Goal: Task Accomplishment & Management: Complete application form

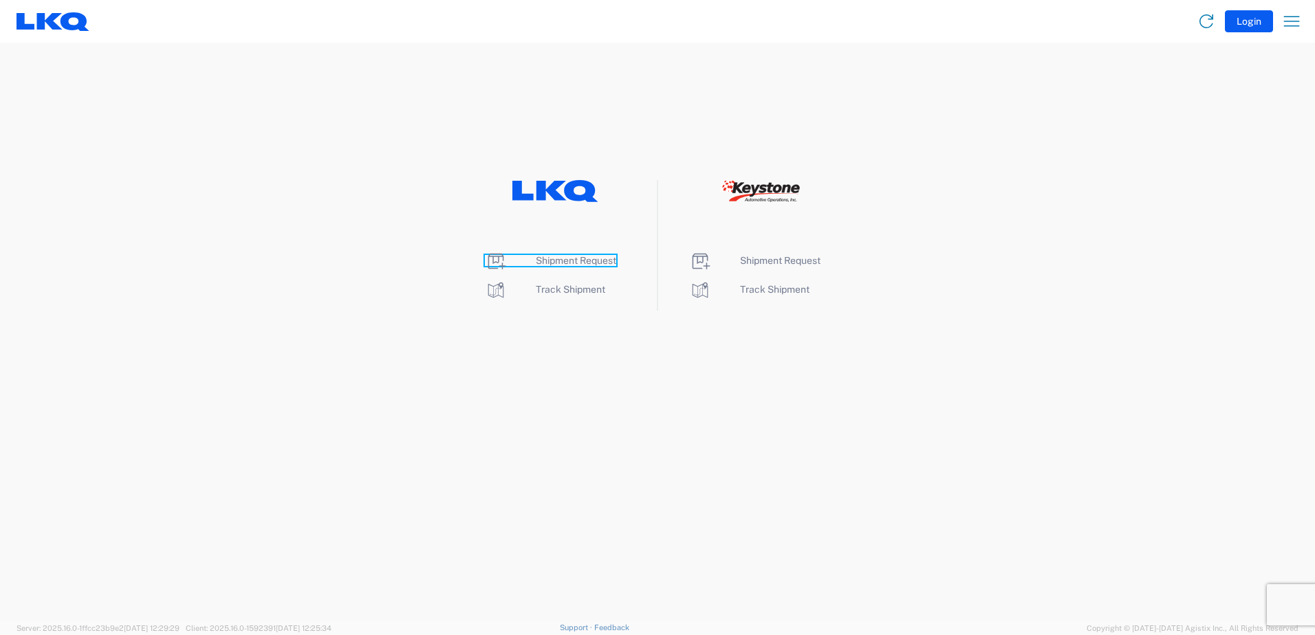
click at [554, 262] on span "Shipment Request" at bounding box center [576, 260] width 80 height 11
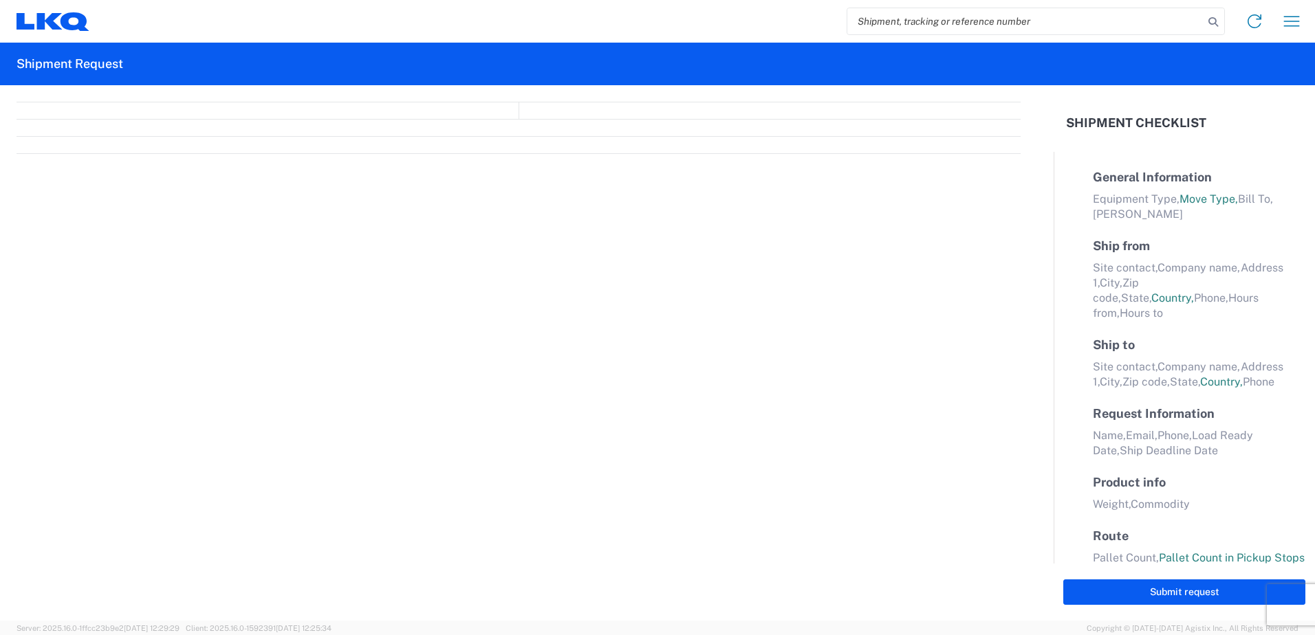
select select "FULL"
select select "LBS"
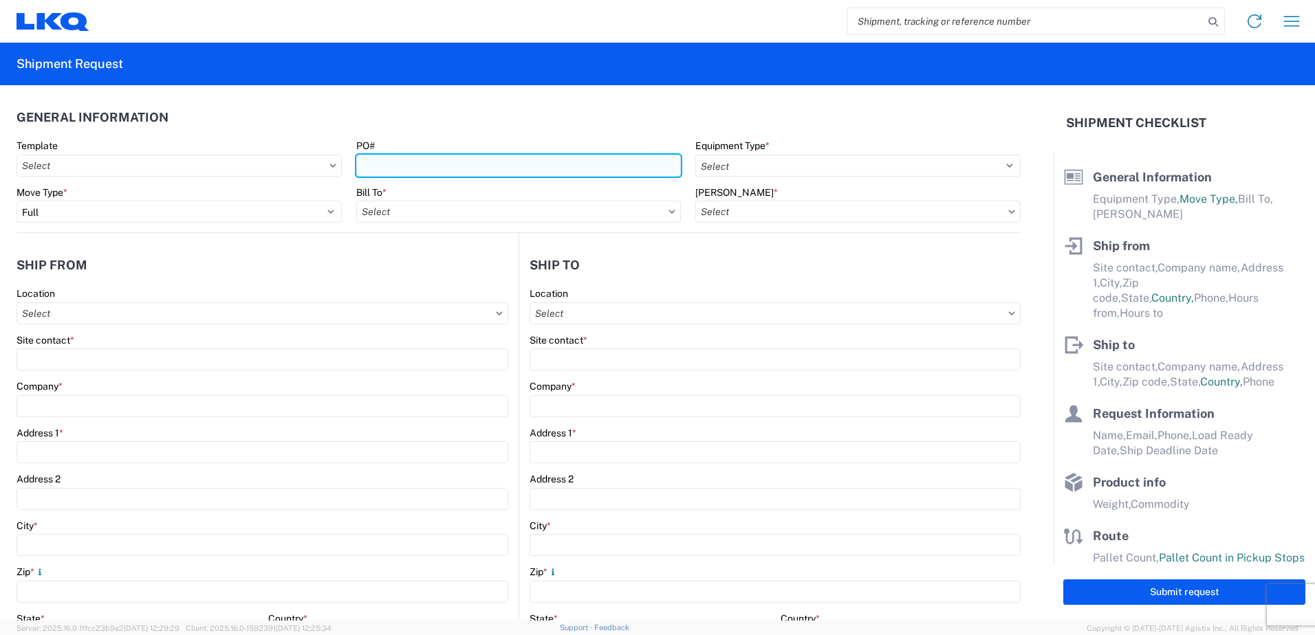
click at [397, 163] on input "PO#" at bounding box center [518, 166] width 325 height 22
type input "4500807068, 4500814284"
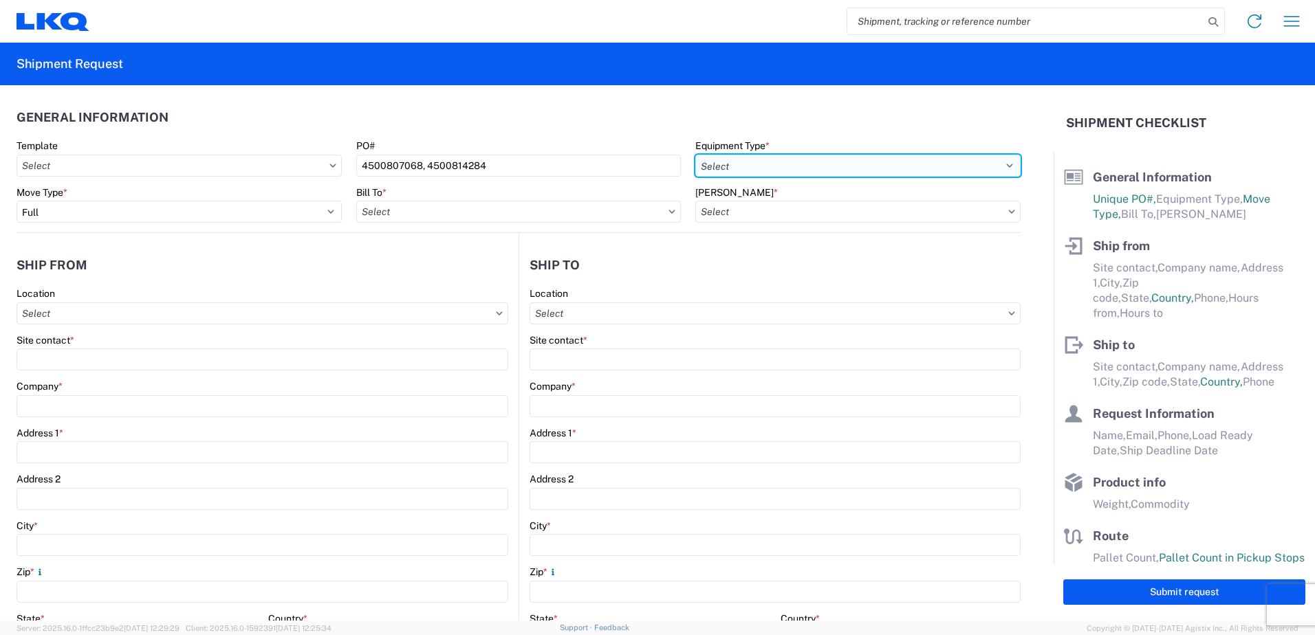
click at [730, 164] on select "Select 53’ Dry Van Flatbed Dropdeck (van) Lowboy (flatbed) Rail" at bounding box center [857, 166] width 325 height 22
select select "STDV"
click at [695, 155] on select "Select 53’ Dry Van Flatbed Dropdeck (van) Lowboy (flatbed) Rail" at bounding box center [857, 166] width 325 height 22
click at [411, 212] on input "Bill To *" at bounding box center [518, 212] width 325 height 22
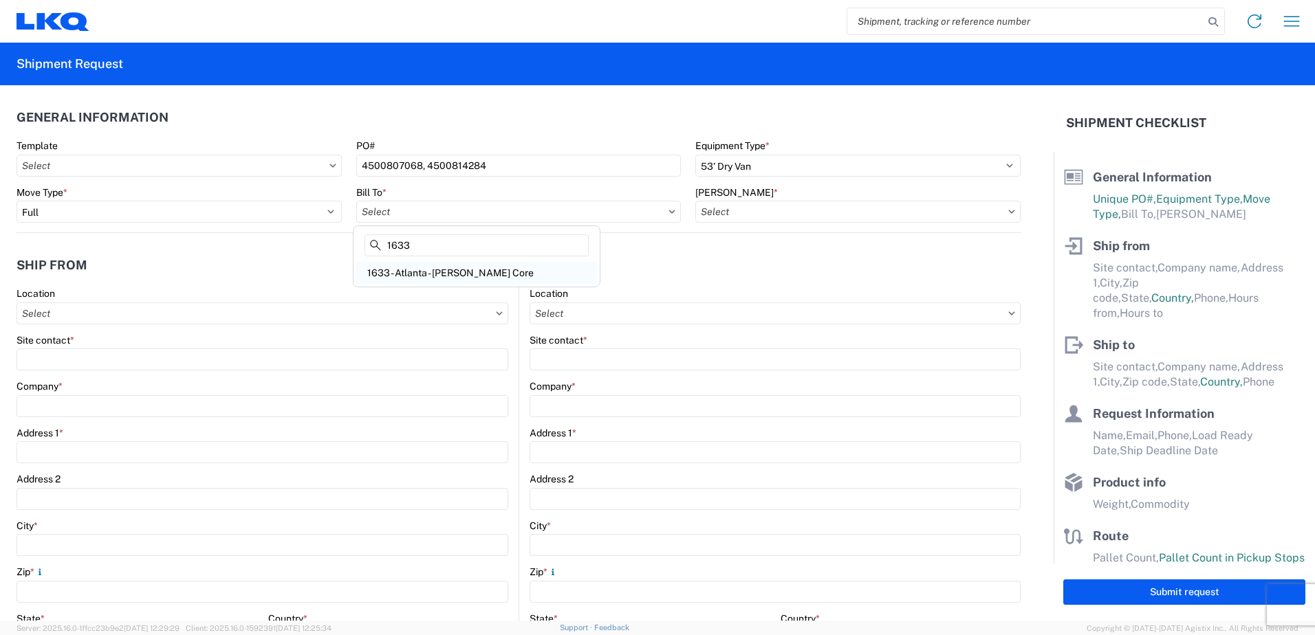
type input "1633"
click at [426, 272] on div "1633 - Atlanta - [PERSON_NAME] Core" at bounding box center [476, 273] width 241 height 22
type input "1633 - Atlanta - [PERSON_NAME] Core"
click at [718, 204] on input "[PERSON_NAME] *" at bounding box center [857, 212] width 325 height 22
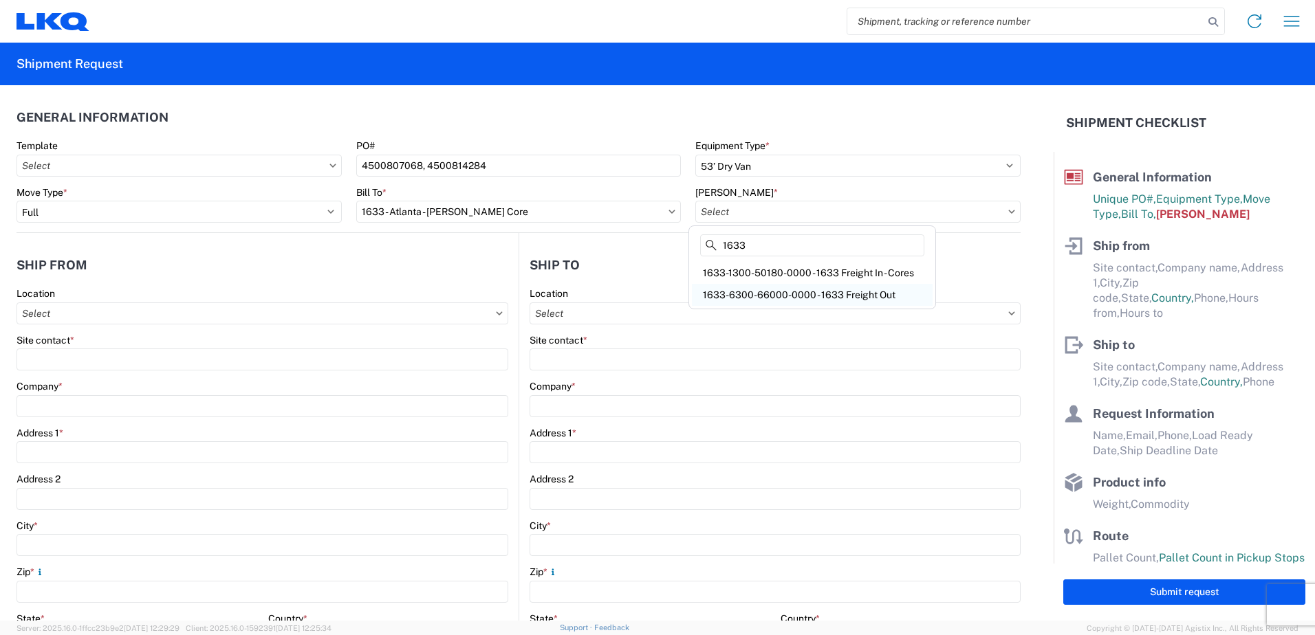
type input "1633"
click at [863, 294] on div "1633-6300-66000-0000 - 1633 Freight Out" at bounding box center [812, 295] width 241 height 22
type input "1633-6300-66000-0000 - 1633 Freight Out"
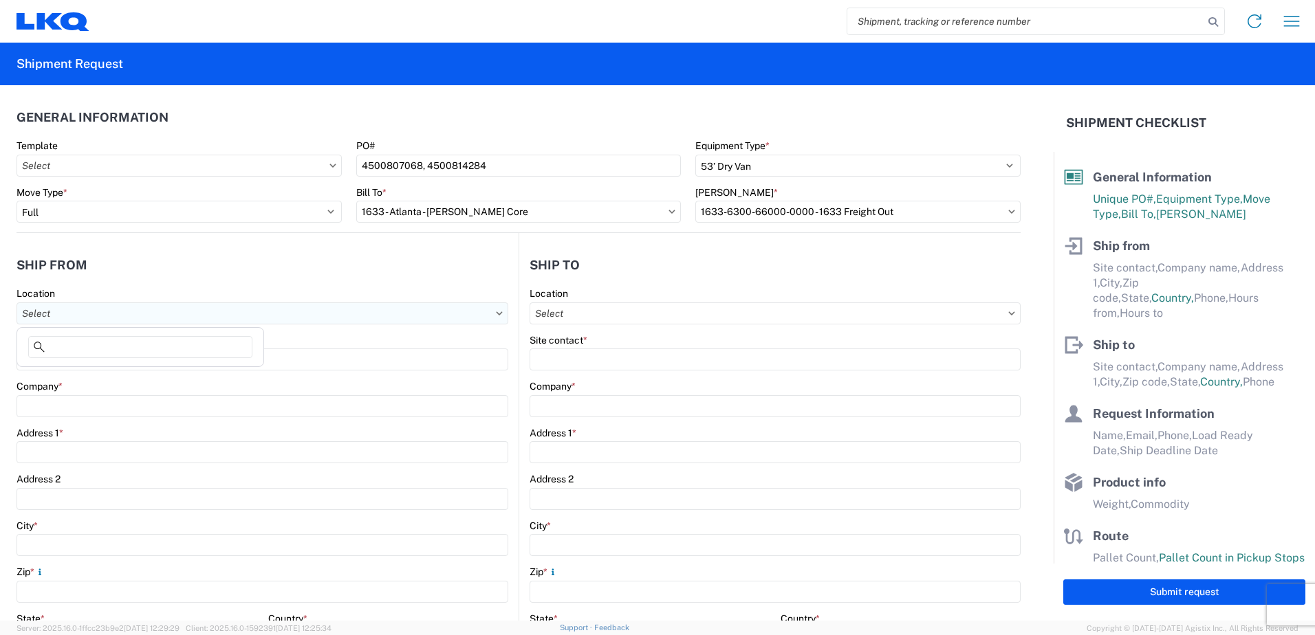
click at [62, 315] on input "Location" at bounding box center [263, 314] width 492 height 22
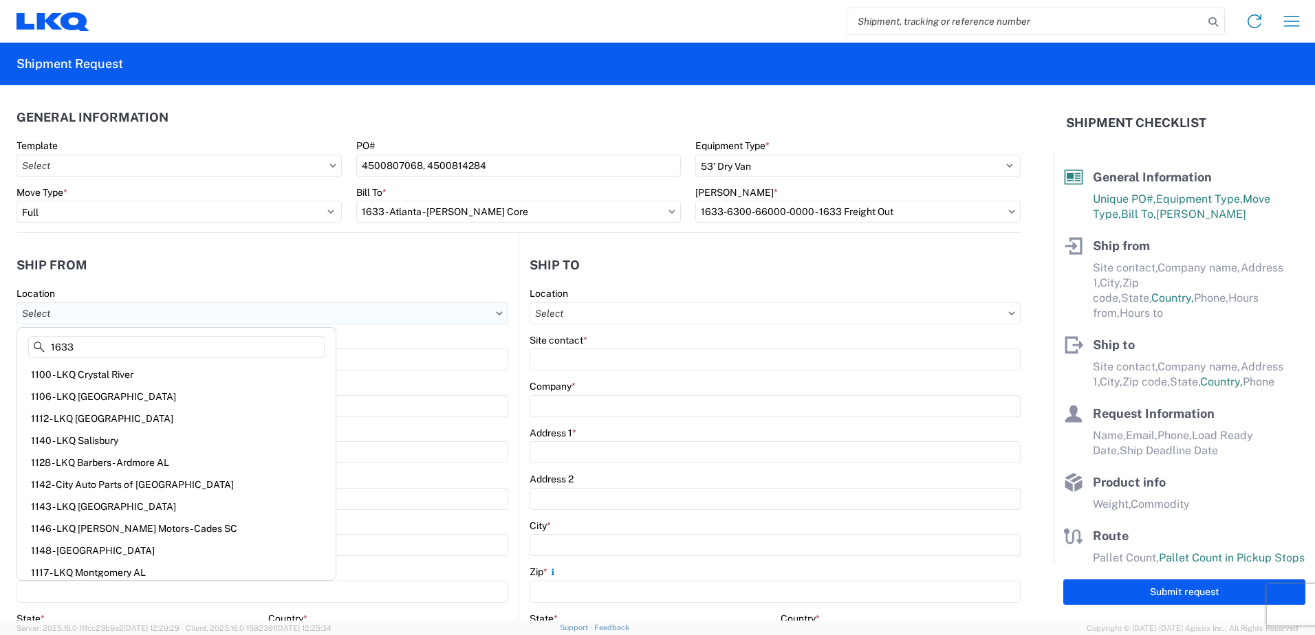
type input "1633"
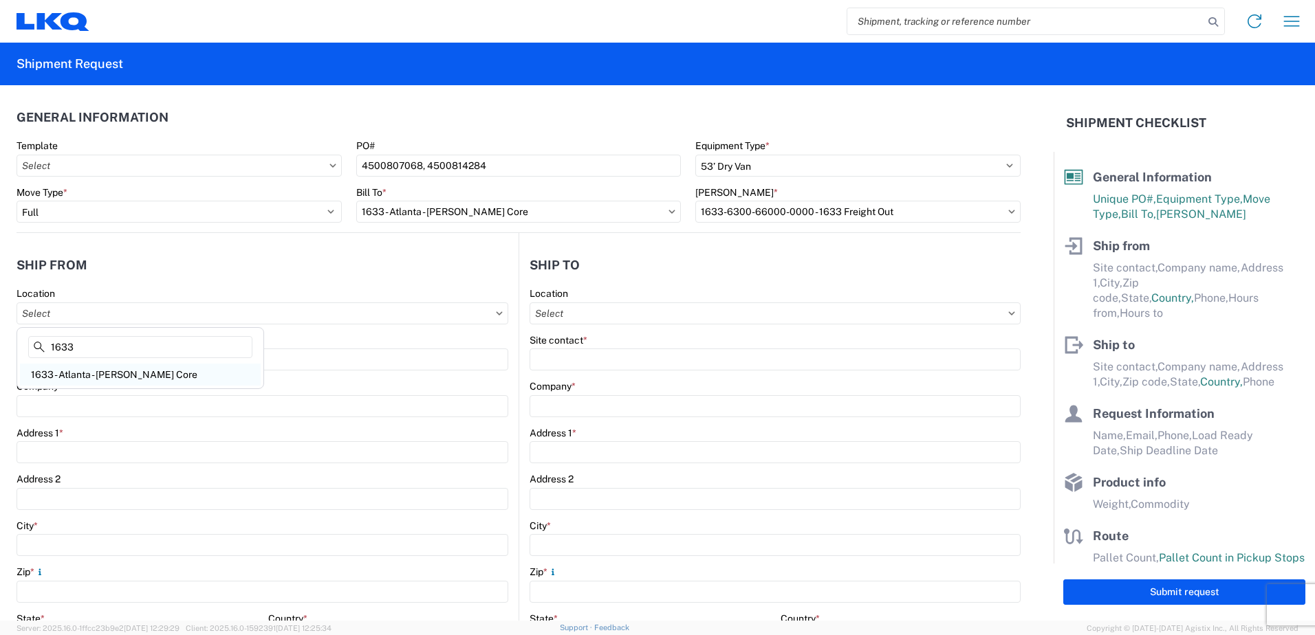
click at [93, 382] on div "1633 - Atlanta - [PERSON_NAME] Core" at bounding box center [140, 375] width 241 height 22
type input "1633 - Atlanta - [PERSON_NAME] Core"
type input "LKQ Corporation"
type input "[STREET_ADDRESS][PERSON_NAME][PERSON_NAME]"
type input "[GEOGRAPHIC_DATA]"
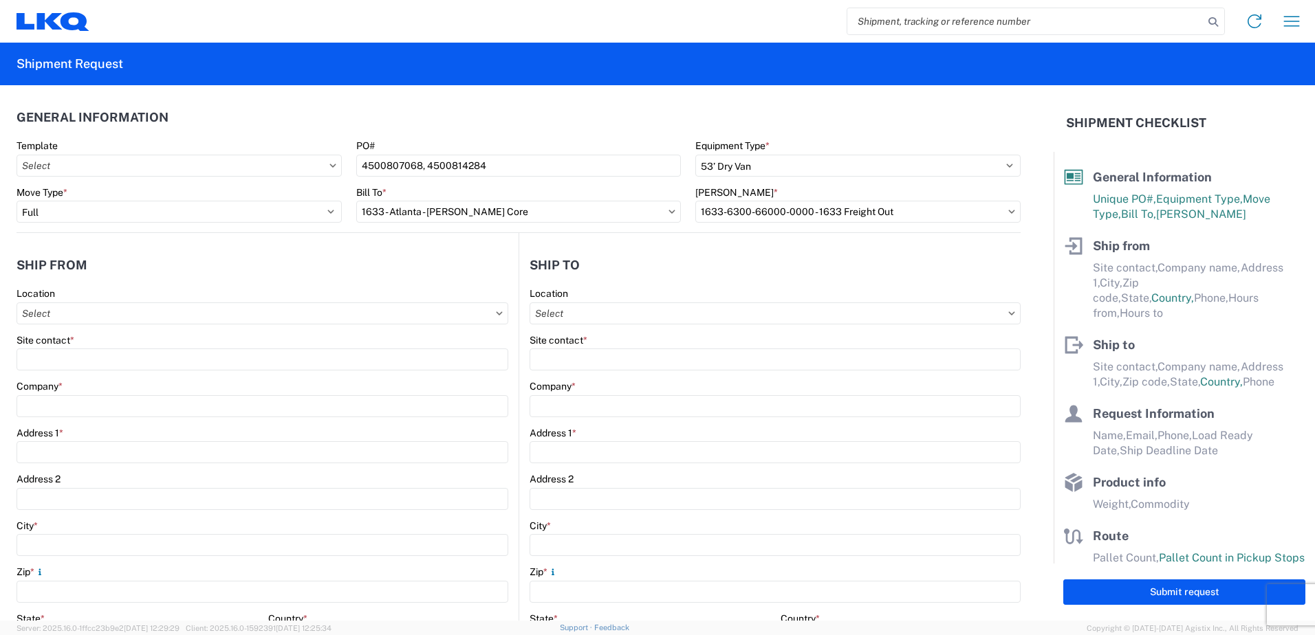
type input "30336"
select select "GA"
select select "US"
type input "[PHONE_NUMBER]"
type input "00:00"
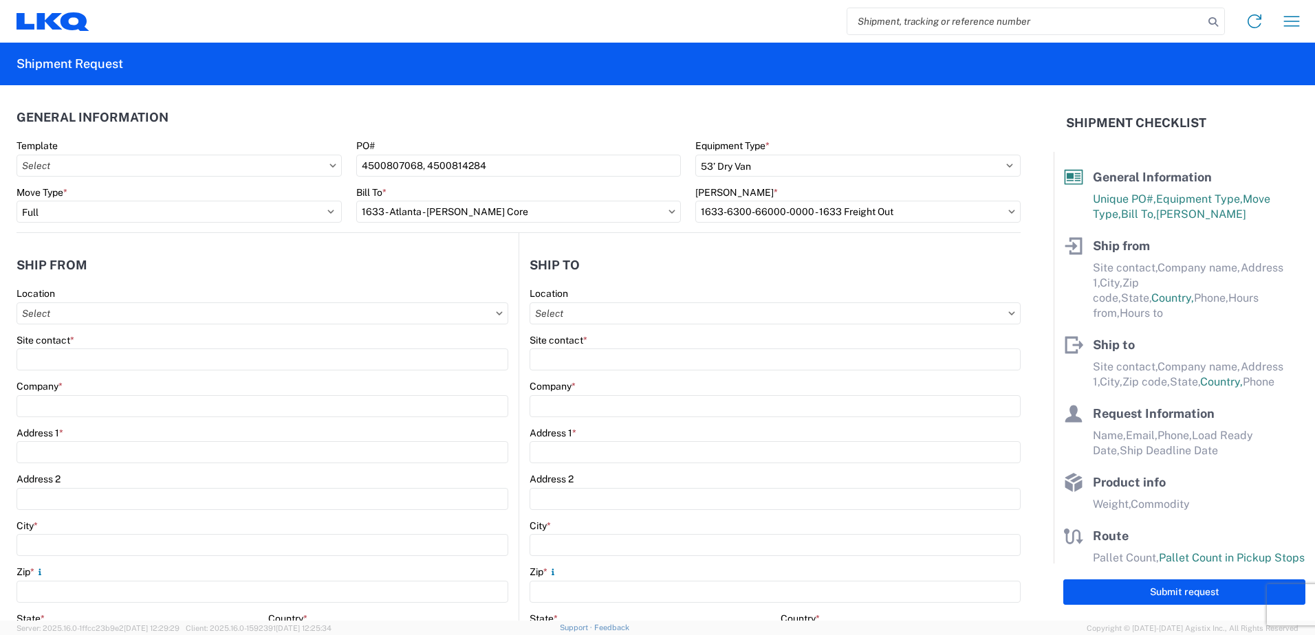
type input "00:00"
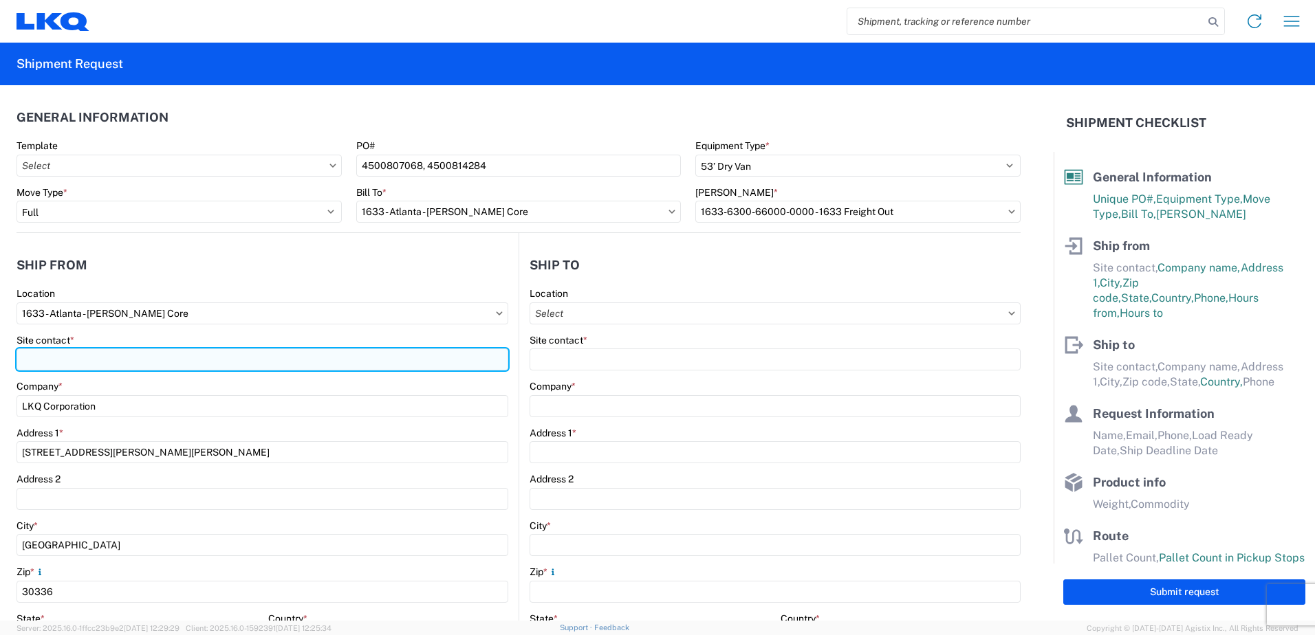
click at [53, 362] on input "Site contact *" at bounding box center [263, 360] width 492 height 22
type input "r"
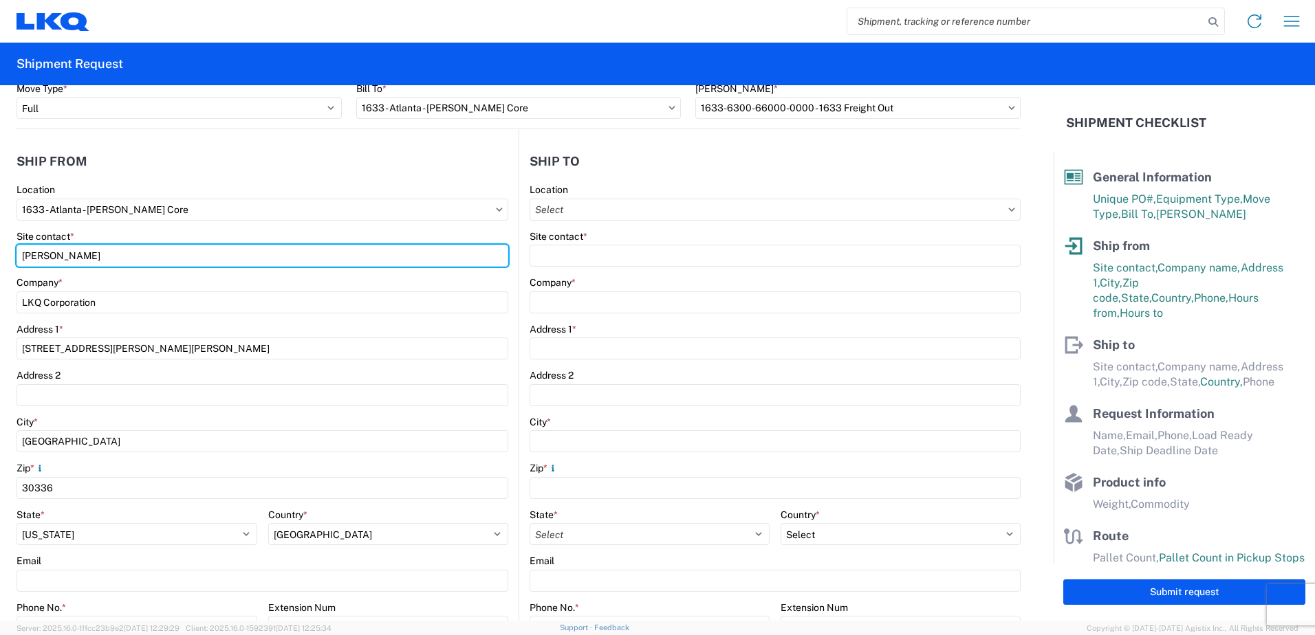
scroll to position [206, 0]
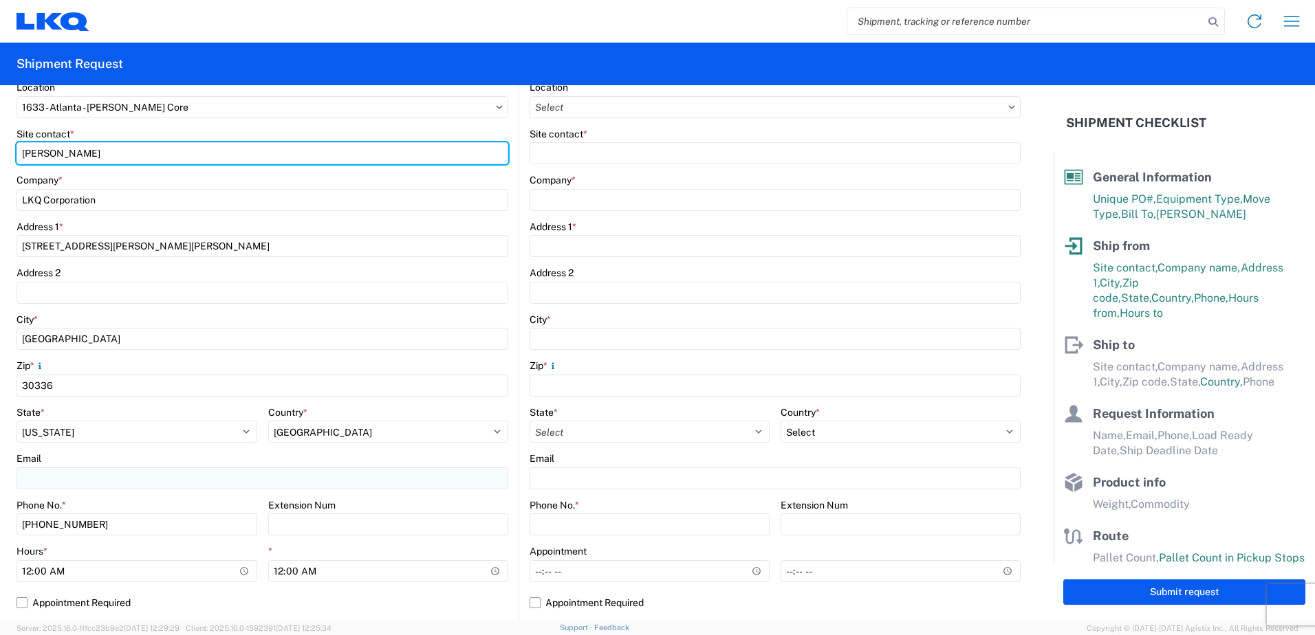
type input "[PERSON_NAME]"
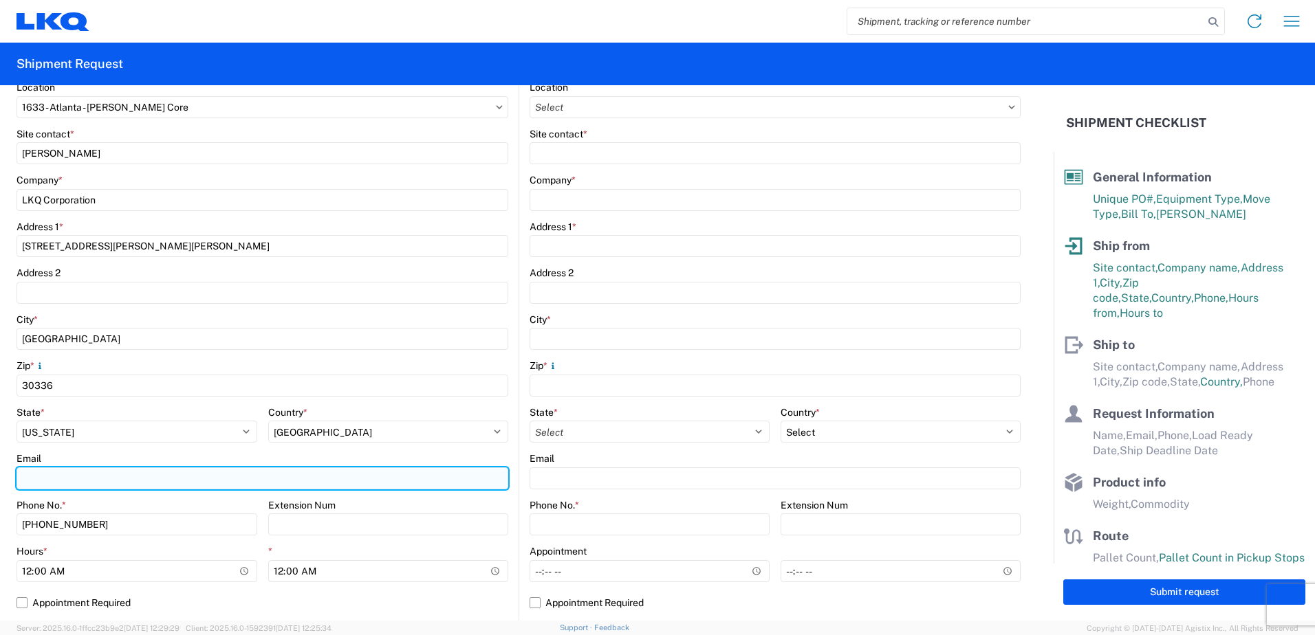
click at [46, 478] on input "Email" at bounding box center [263, 479] width 492 height 22
type input "[EMAIL_ADDRESS][DOMAIN_NAME]"
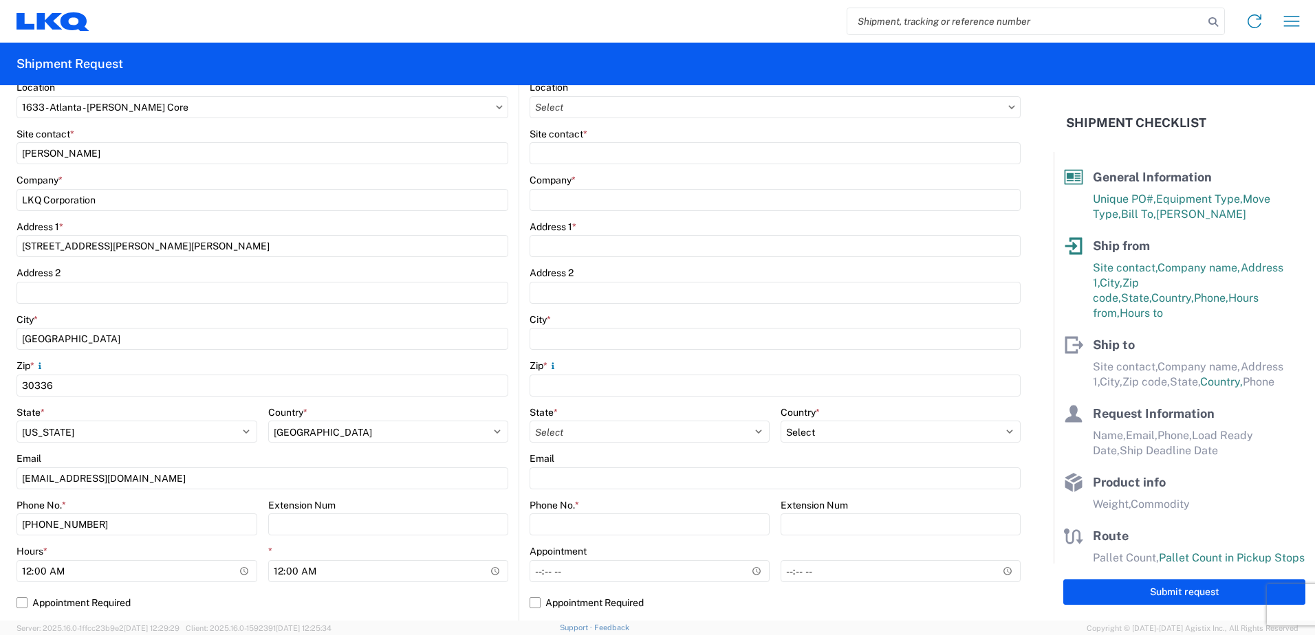
click at [199, 354] on agx-form-control-wrapper-v2 "City * [GEOGRAPHIC_DATA]" at bounding box center [263, 337] width 492 height 47
click at [243, 571] on input "00:00" at bounding box center [137, 571] width 241 height 22
type input "07:00"
click at [179, 499] on div "Phone No. *" at bounding box center [137, 505] width 241 height 12
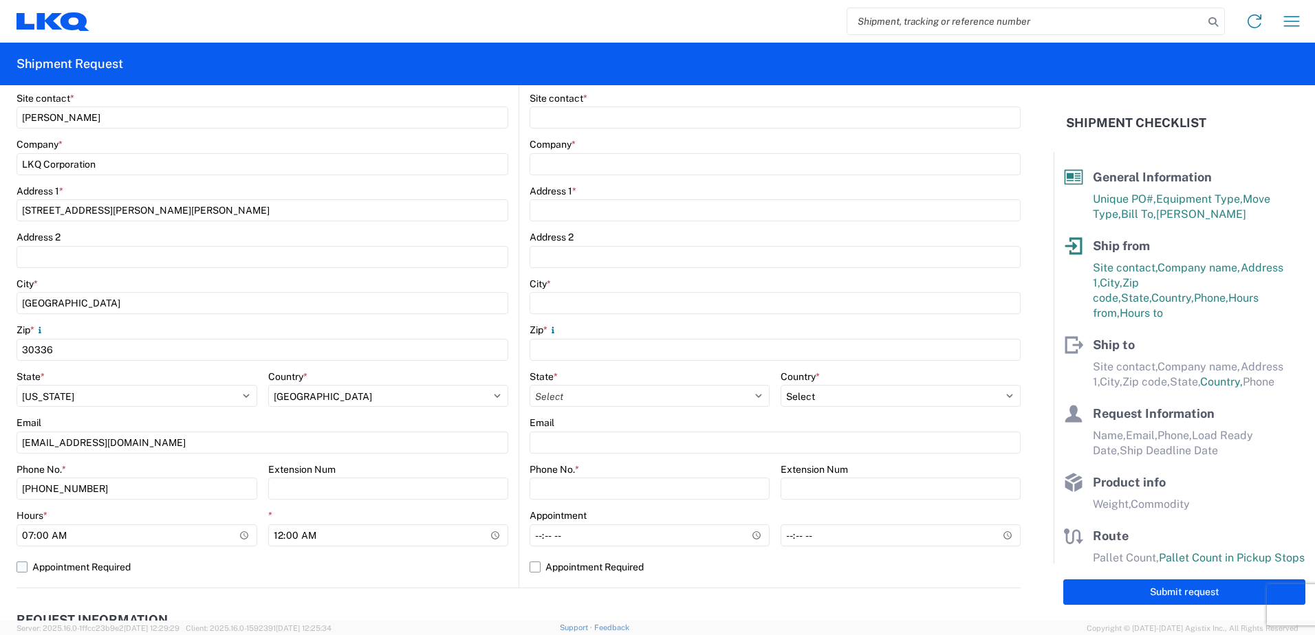
scroll to position [275, 0]
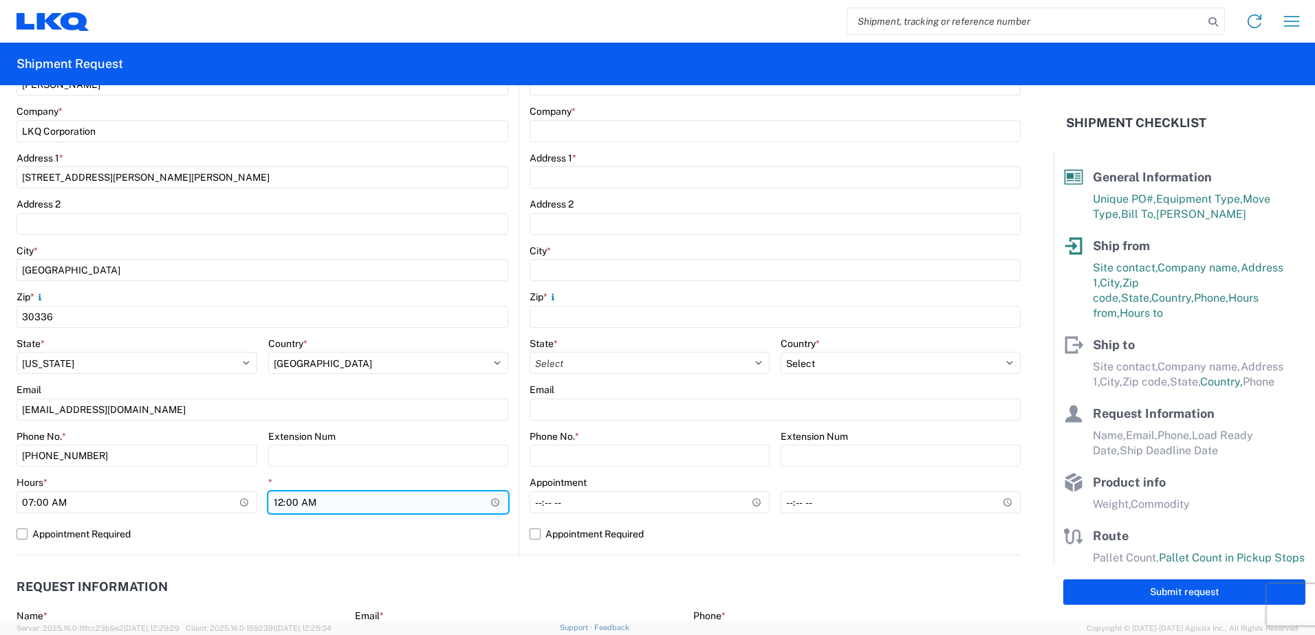
click at [489, 500] on input "00:00" at bounding box center [388, 503] width 241 height 22
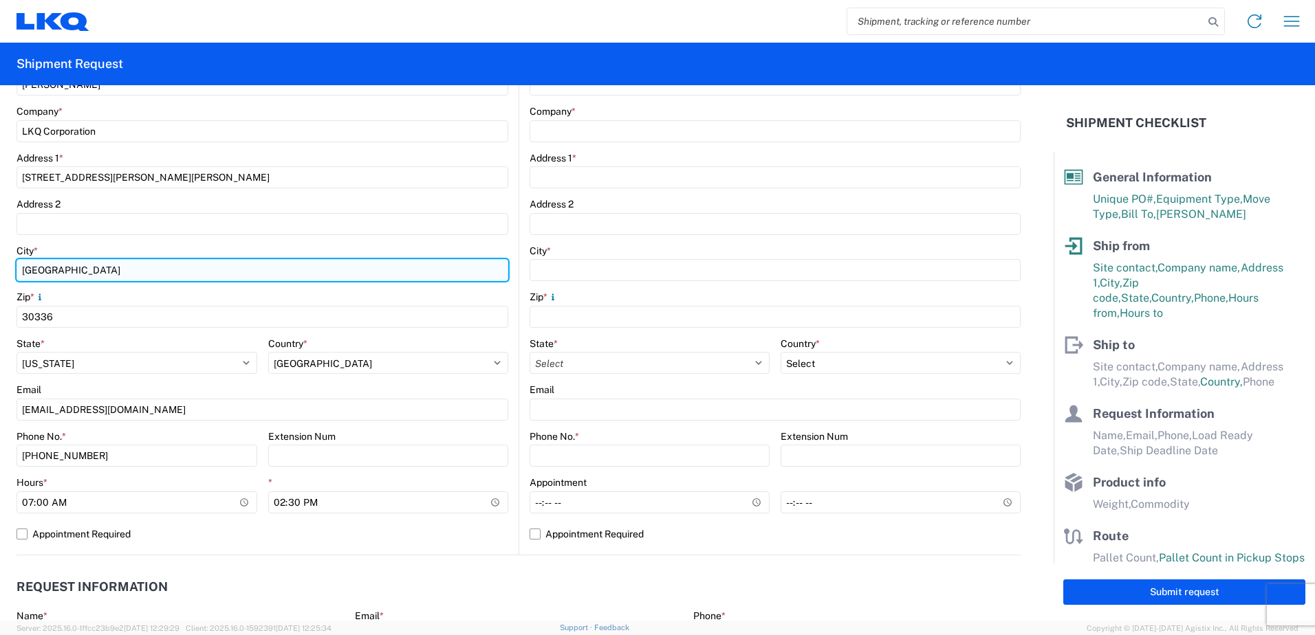
type input "14:30"
click at [366, 274] on input "[GEOGRAPHIC_DATA]" at bounding box center [263, 270] width 492 height 22
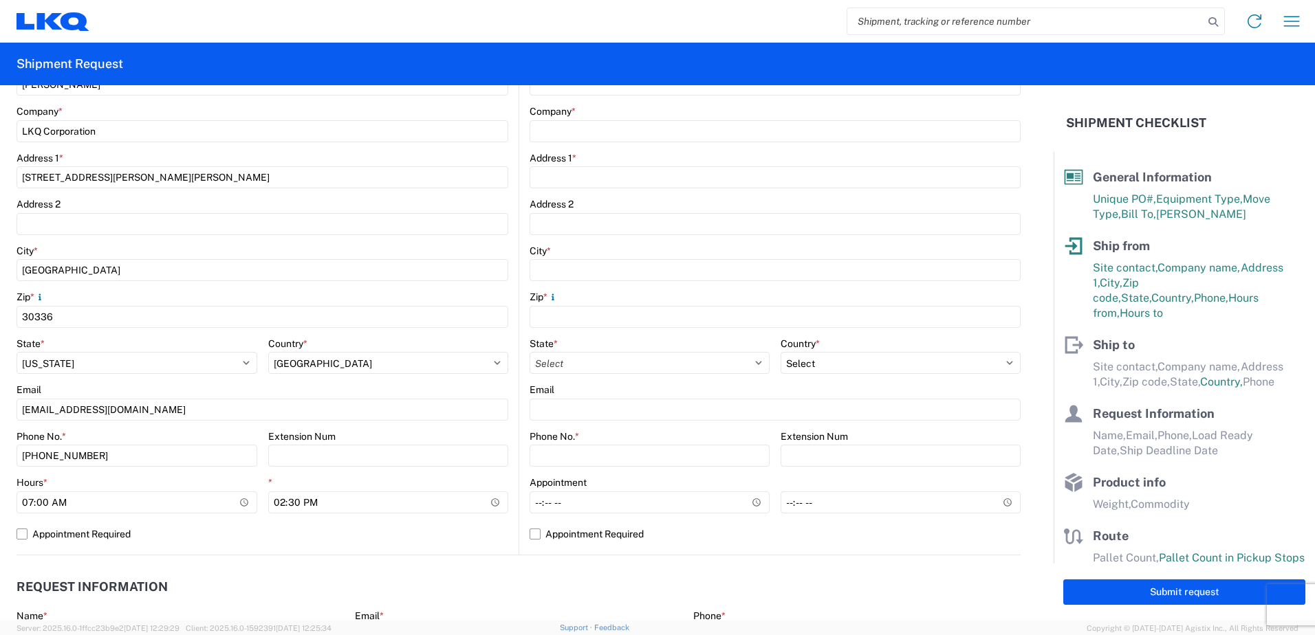
click at [280, 299] on div "Zip *" at bounding box center [263, 297] width 492 height 12
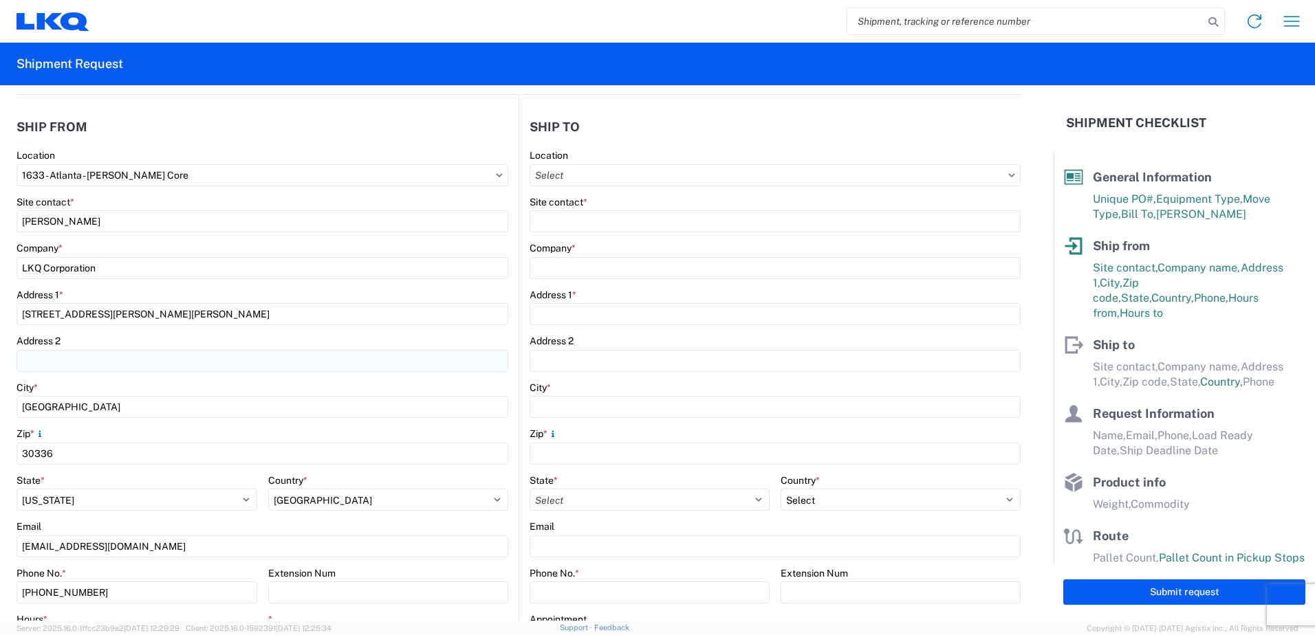
scroll to position [0, 0]
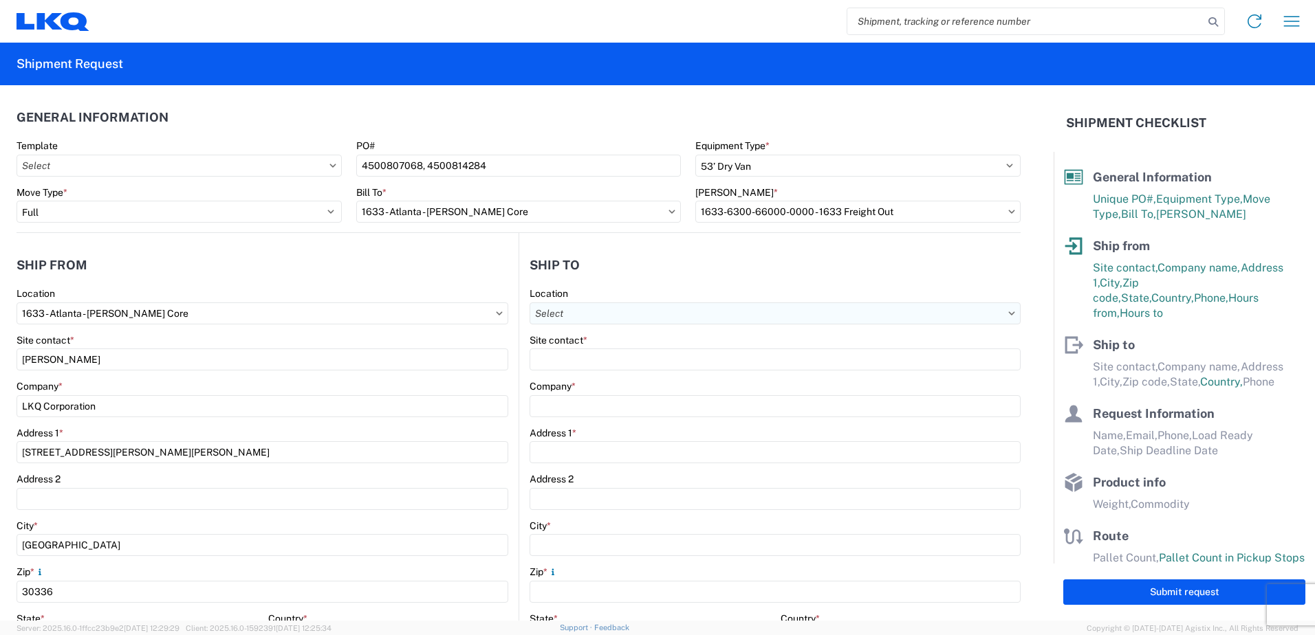
click at [557, 318] on input "Location" at bounding box center [774, 314] width 491 height 22
type input "b"
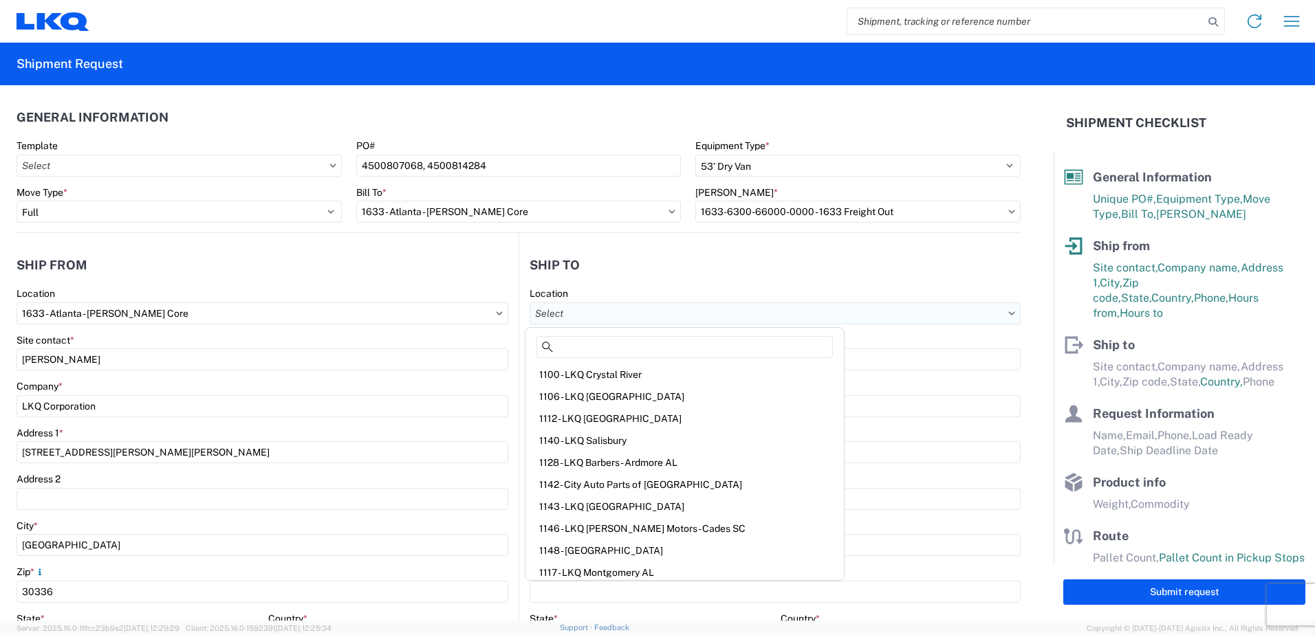
click at [895, 314] on input "Location" at bounding box center [774, 314] width 491 height 22
click at [829, 289] on div "Location" at bounding box center [774, 293] width 491 height 12
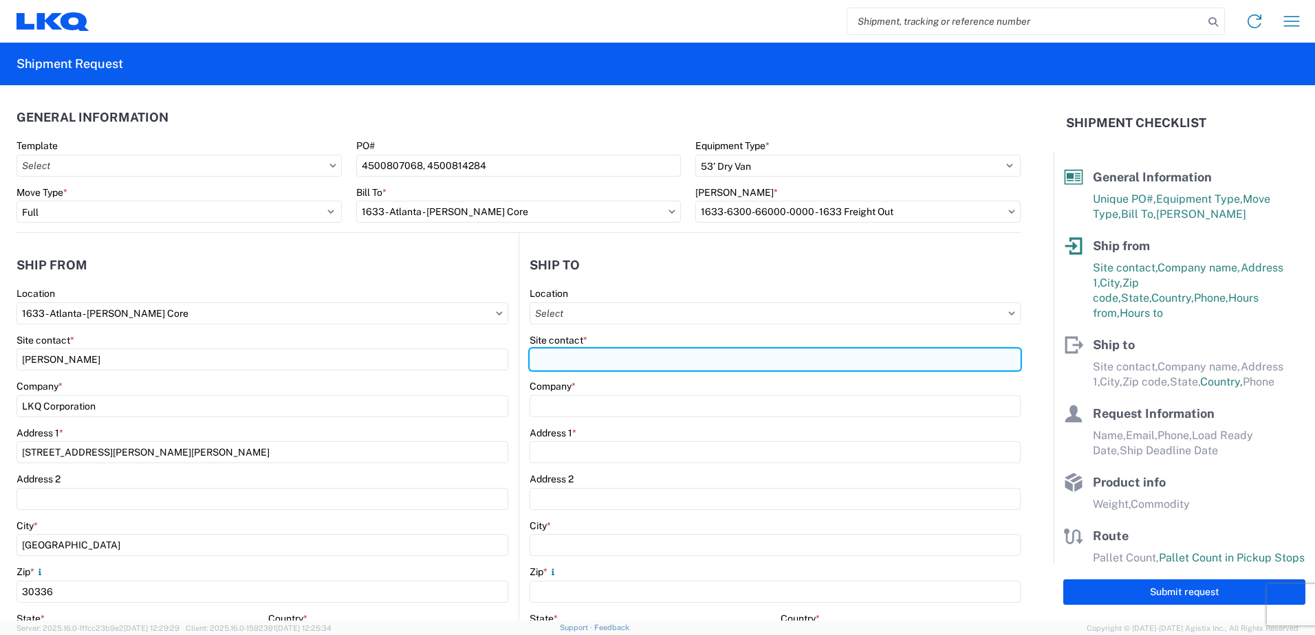
click at [566, 356] on input "Site contact *" at bounding box center [774, 360] width 491 height 22
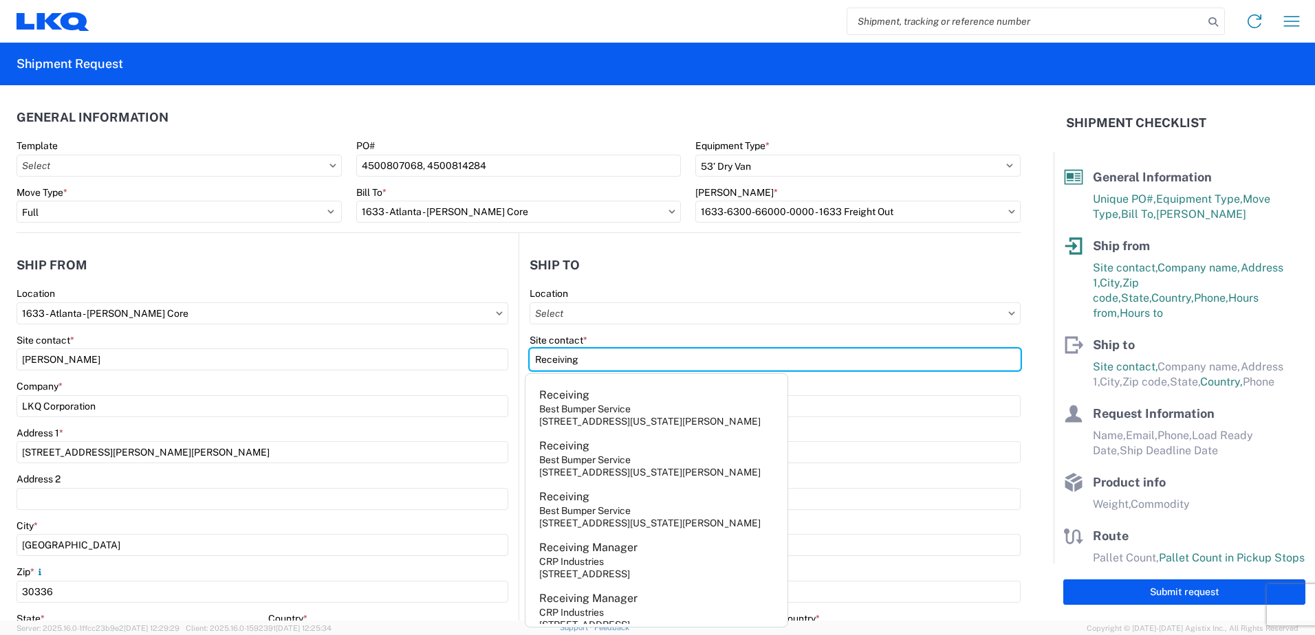
type input "Receiving"
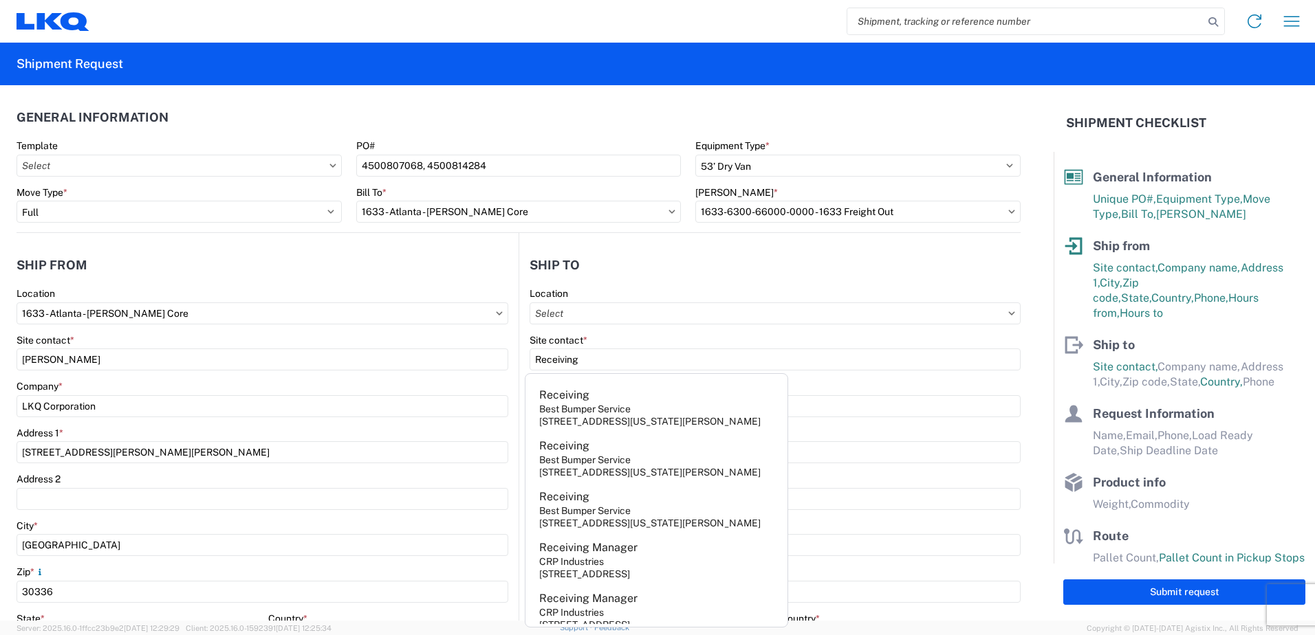
click at [919, 385] on div "Company *" at bounding box center [774, 386] width 491 height 12
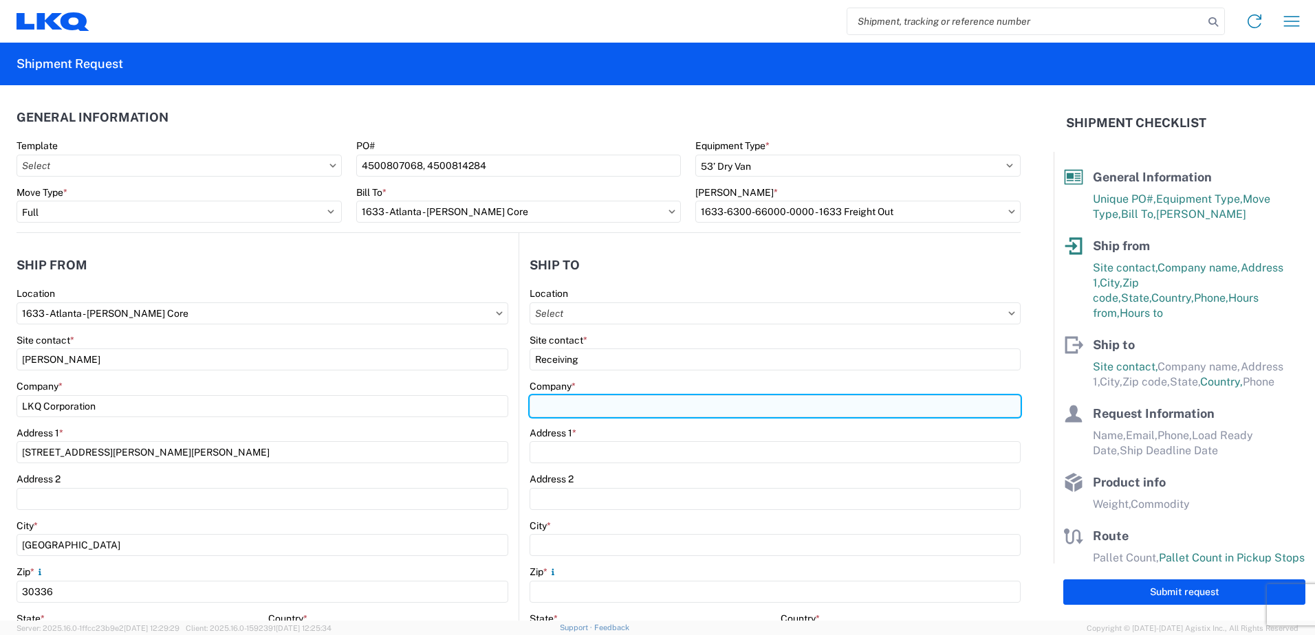
click at [667, 404] on input "Company *" at bounding box center [774, 406] width 491 height 22
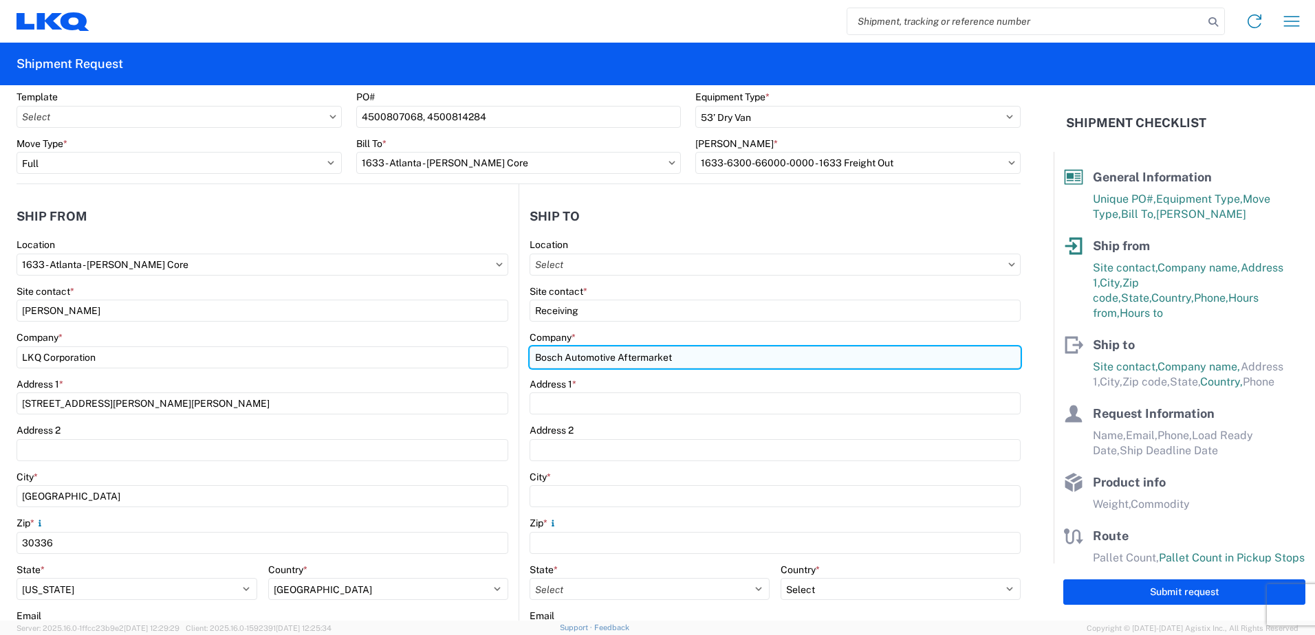
scroll to position [138, 0]
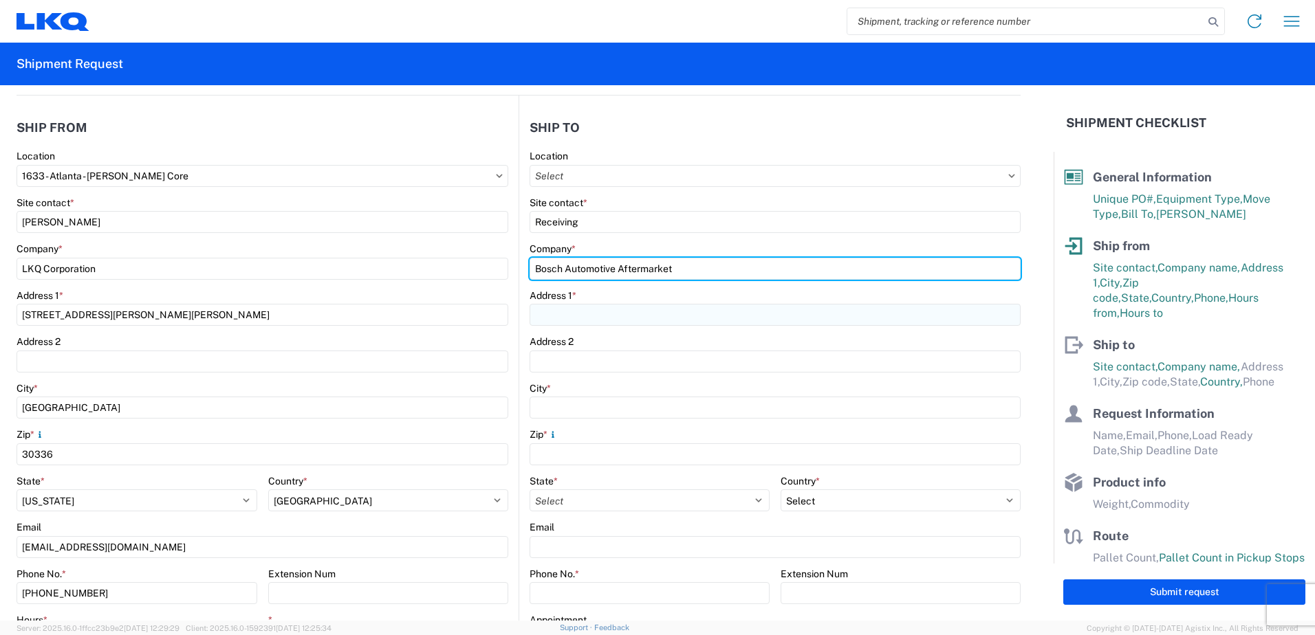
type input "Bosch Automotive Aftermarket"
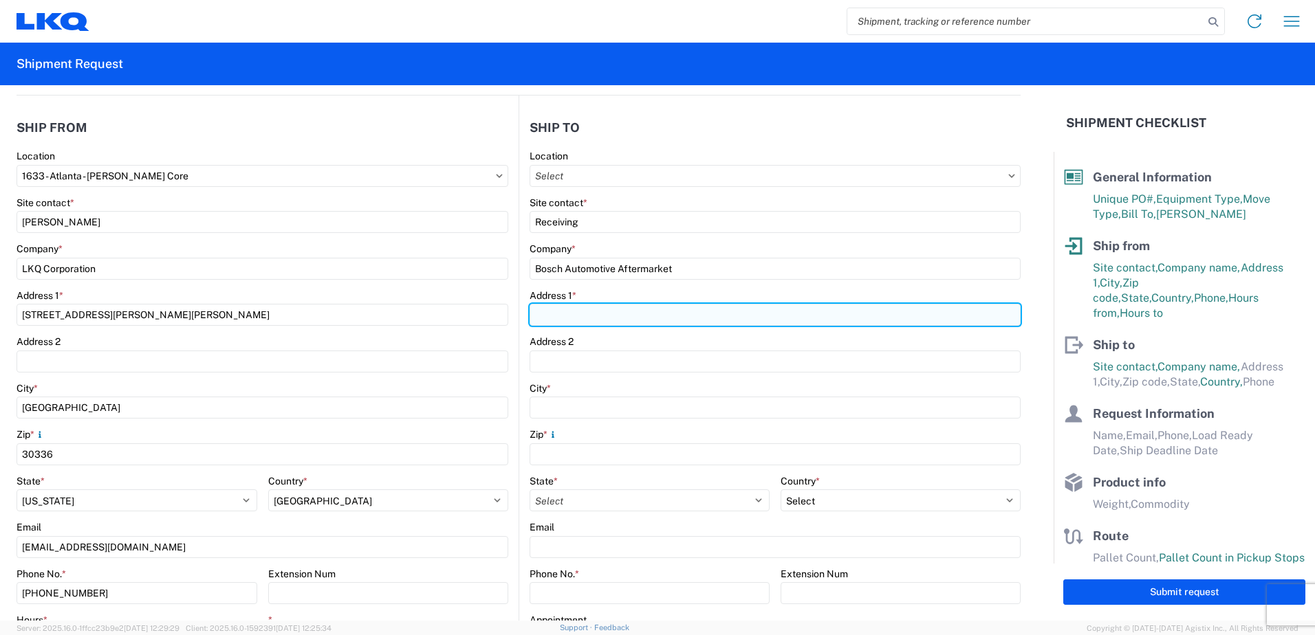
click at [568, 316] on input "Address 1 *" at bounding box center [774, 315] width 491 height 22
type input "[STREET_ADDRESS]"
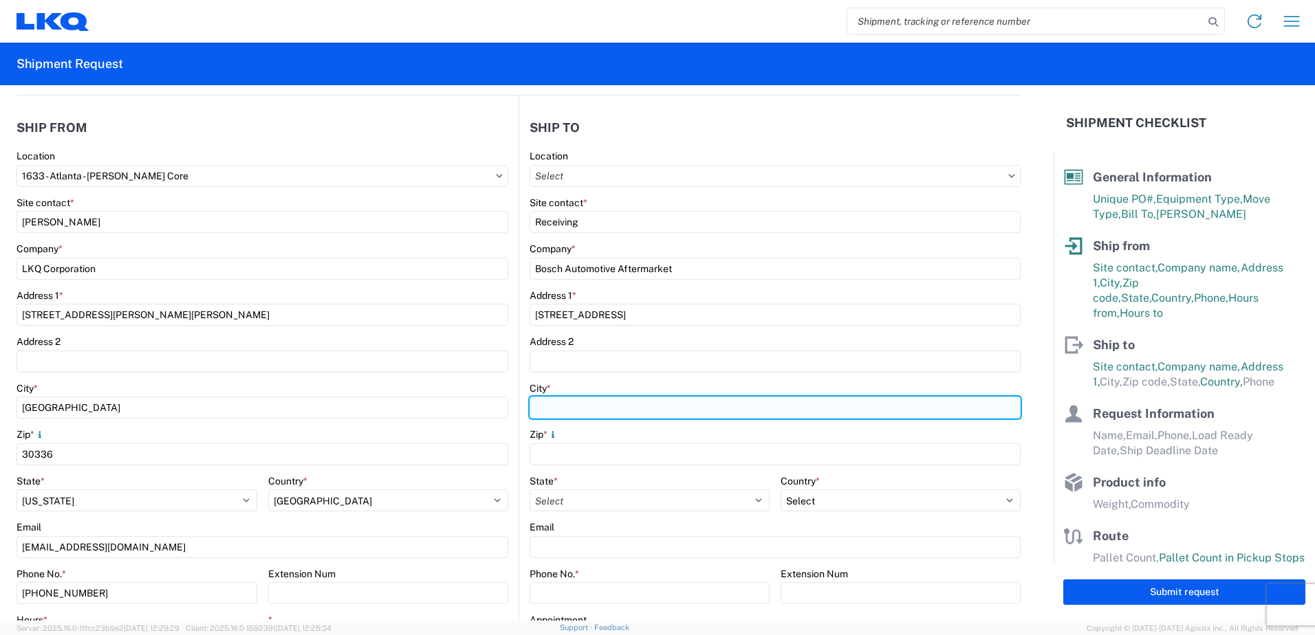
click at [562, 406] on input "City *" at bounding box center [774, 408] width 491 height 22
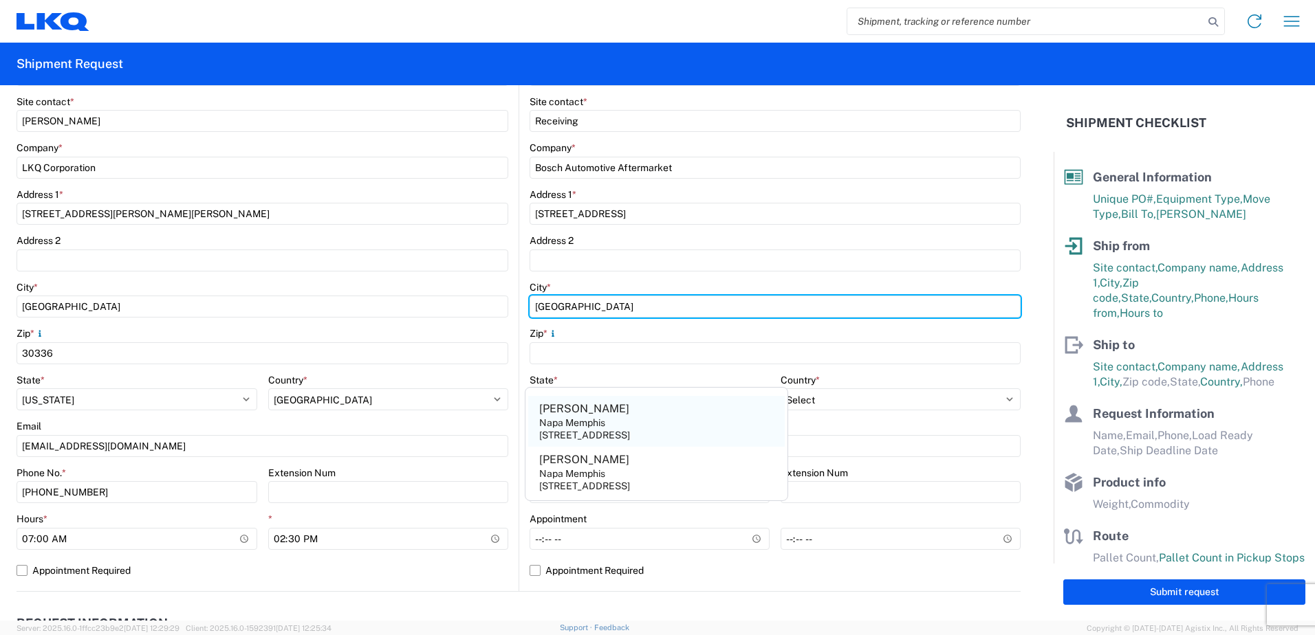
scroll to position [275, 0]
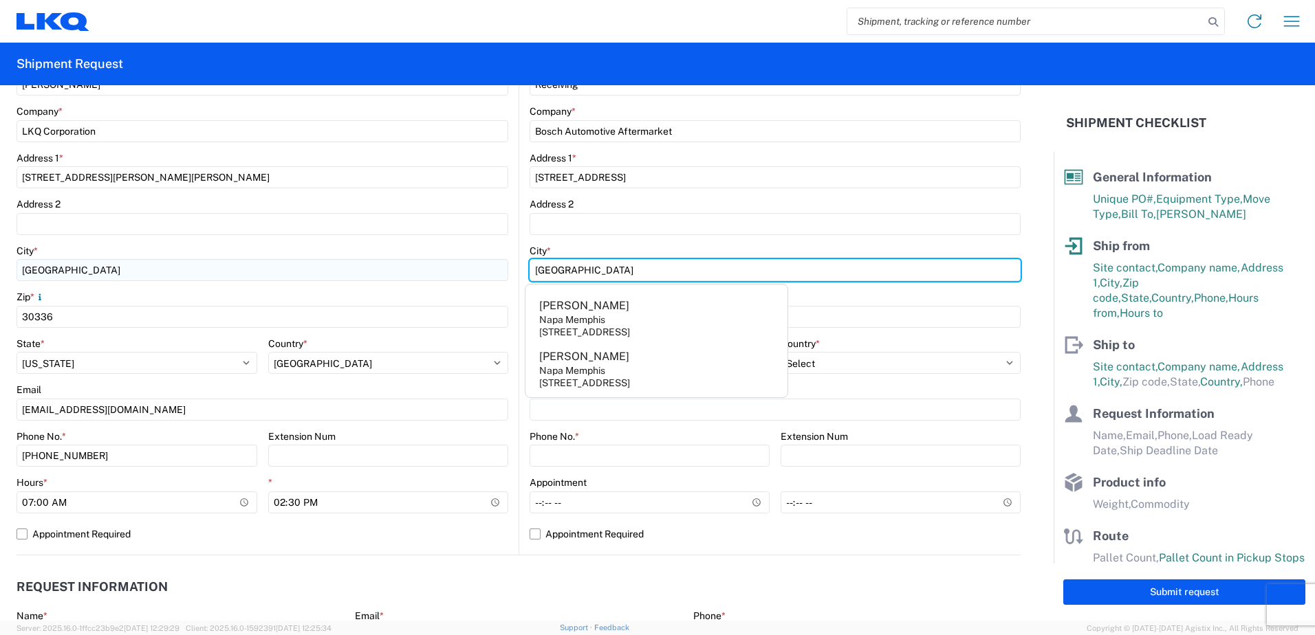
type input "[GEOGRAPHIC_DATA]"
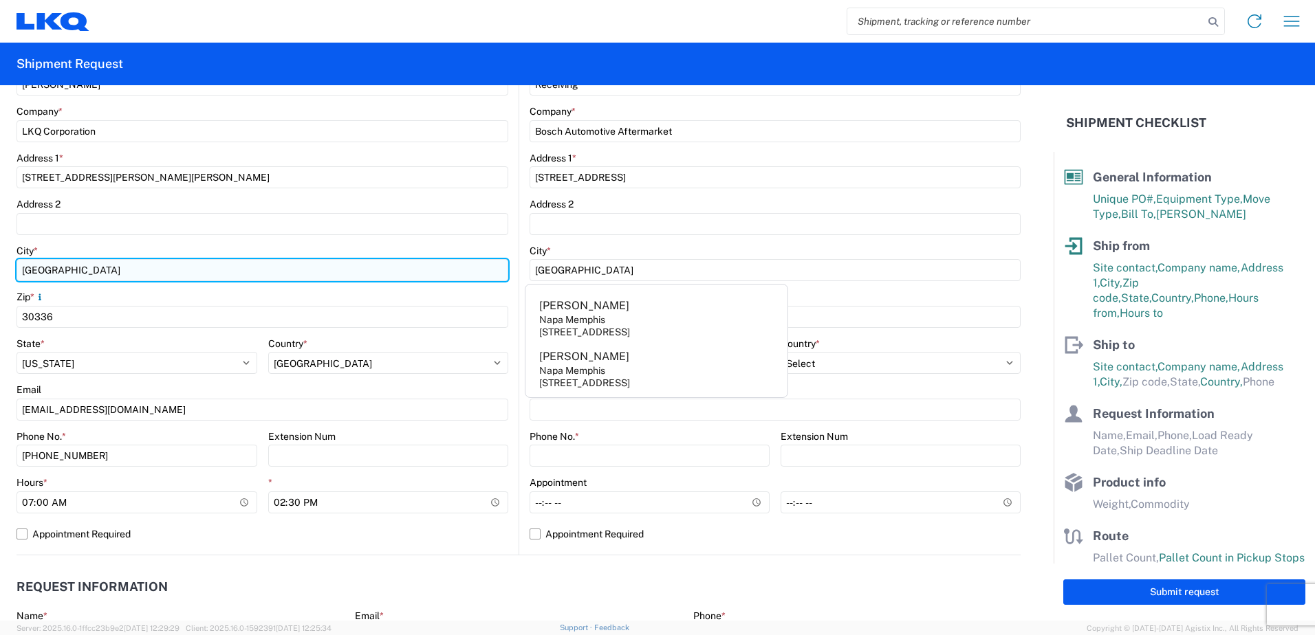
click at [477, 274] on input "[GEOGRAPHIC_DATA]" at bounding box center [263, 270] width 492 height 22
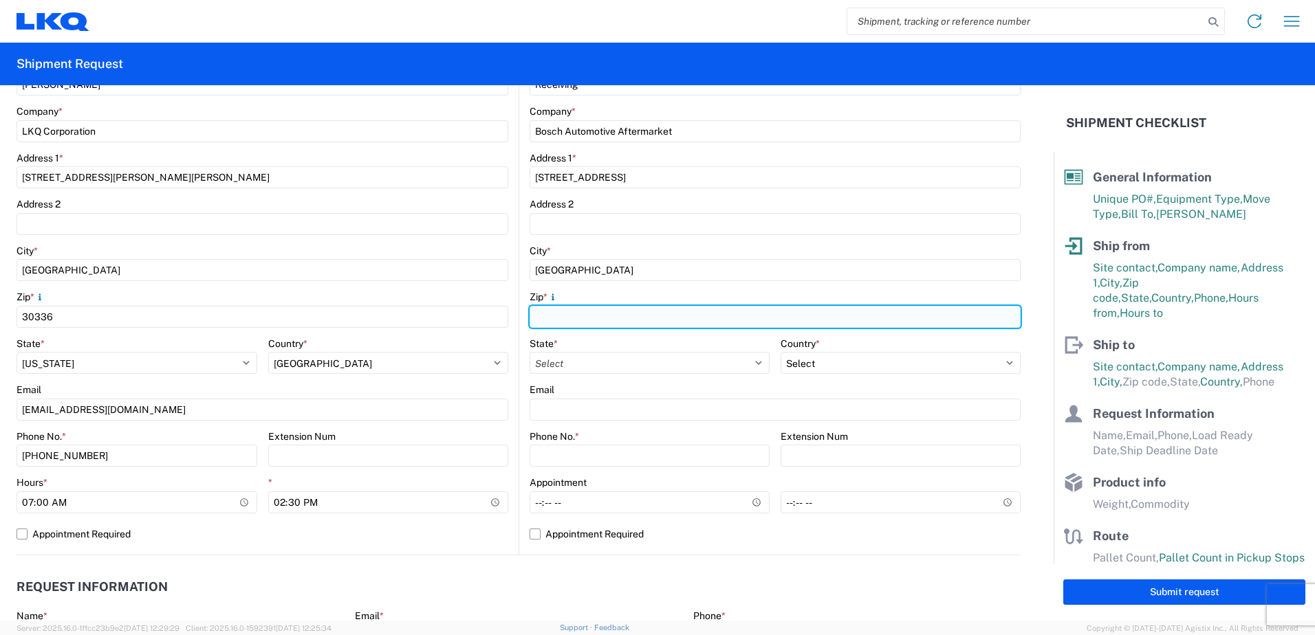
click at [564, 317] on input "Zip *" at bounding box center [774, 317] width 491 height 22
type input "38118"
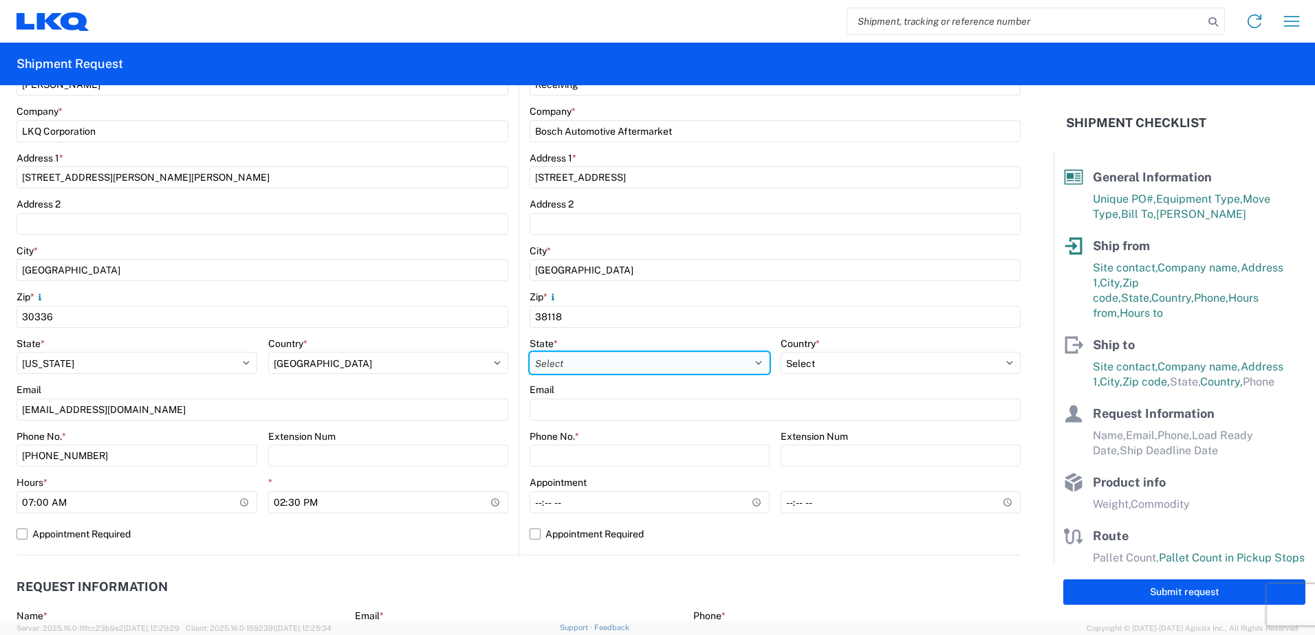
click at [652, 360] on select "Select [US_STATE] [US_STATE] [US_STATE] [US_STATE] Armed Forces Americas Armed …" at bounding box center [649, 363] width 240 height 22
select select "TN"
click at [529, 352] on select "Select [US_STATE] [US_STATE] [US_STATE] [US_STATE] Armed Forces Americas Armed …" at bounding box center [649, 363] width 240 height 22
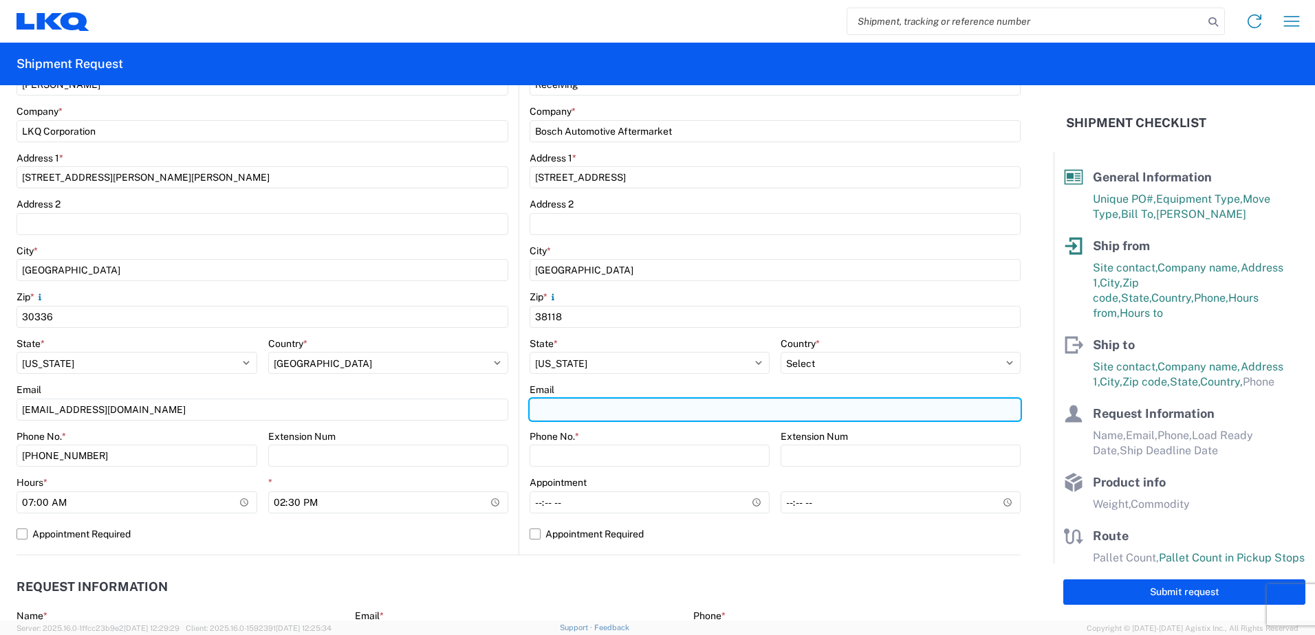
click at [580, 408] on input "Email" at bounding box center [774, 410] width 491 height 22
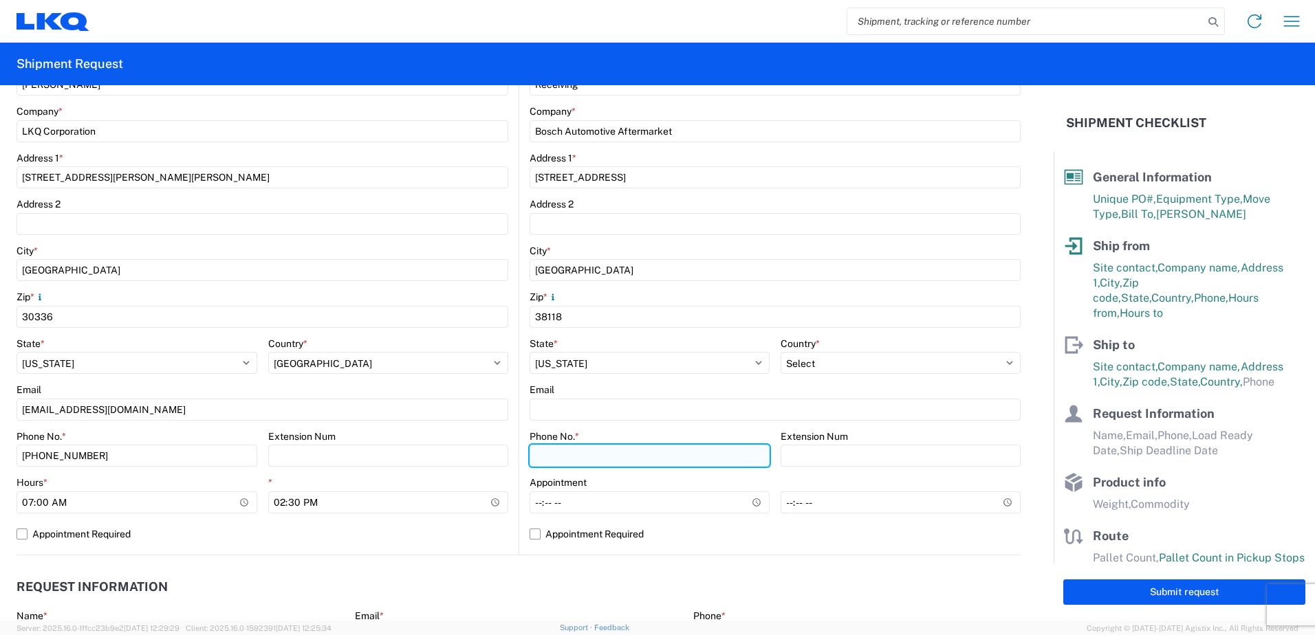
click at [539, 450] on input "Phone No. *" at bounding box center [649, 456] width 240 height 22
type input "[PHONE_NUMBER]"
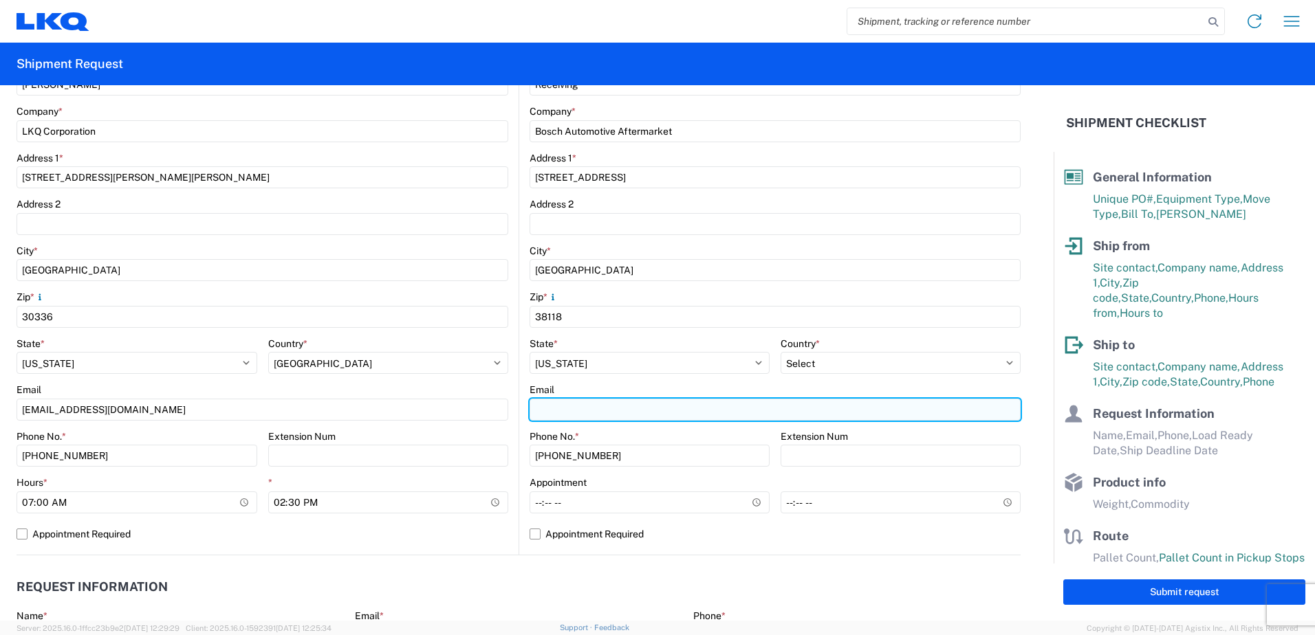
click at [721, 411] on input "Email" at bounding box center [774, 410] width 491 height 22
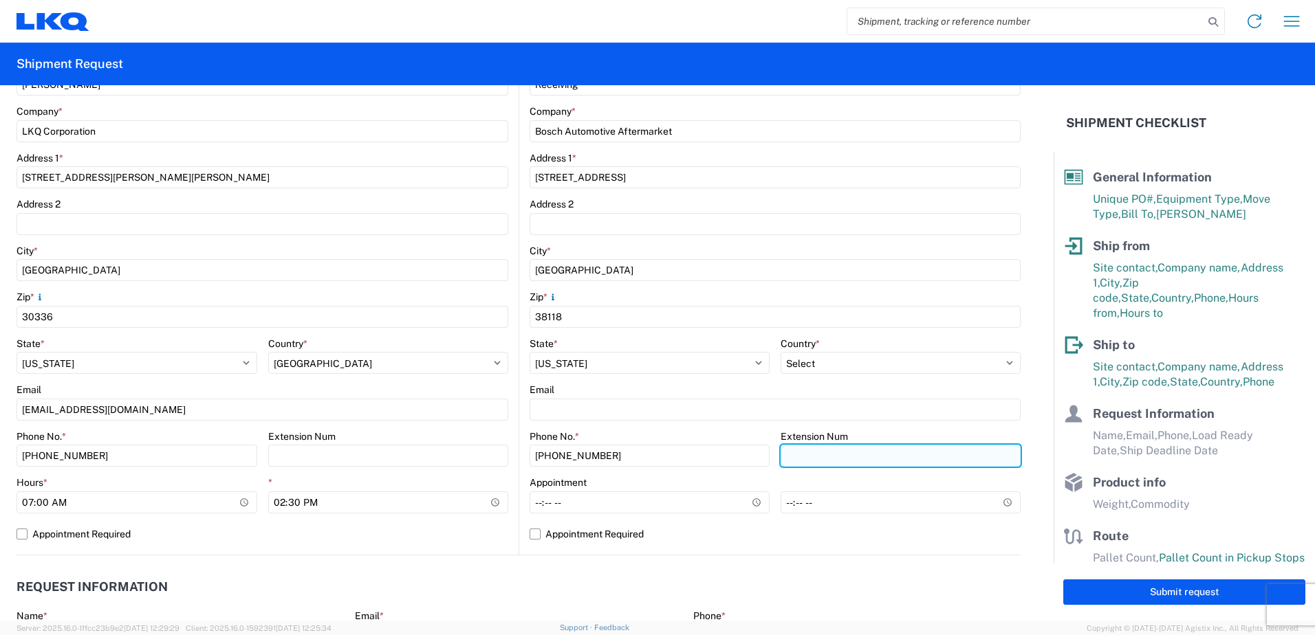
click at [509, 462] on input "Extension Num" at bounding box center [388, 456] width 241 height 22
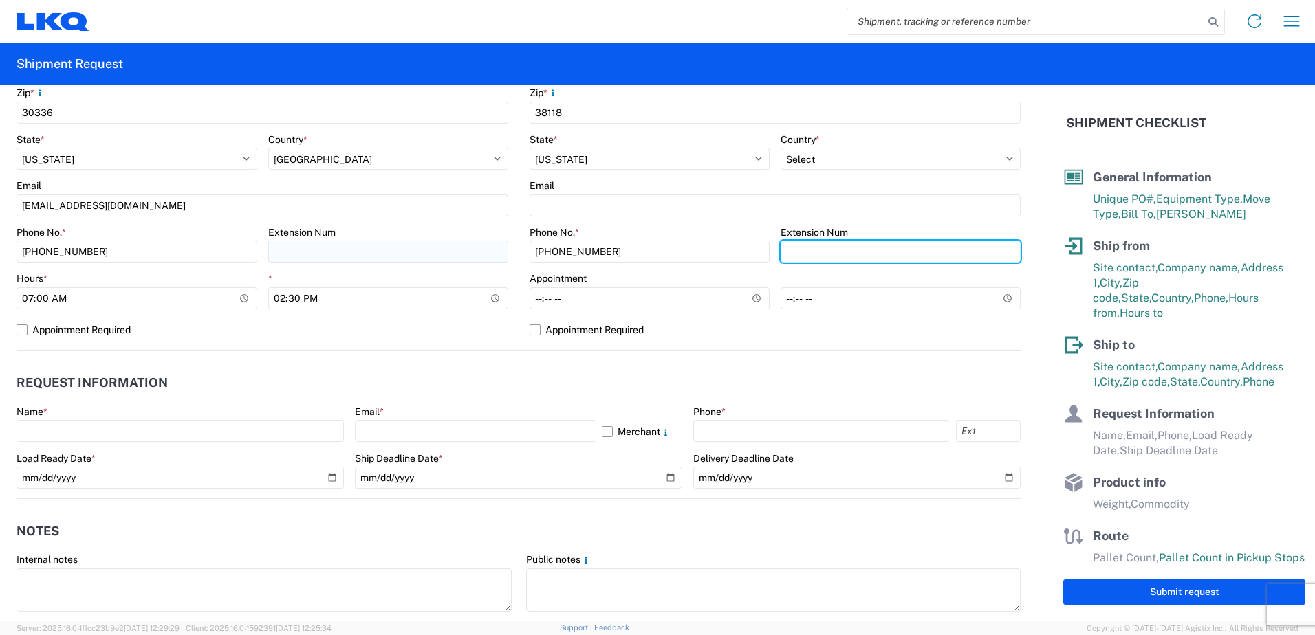
scroll to position [481, 0]
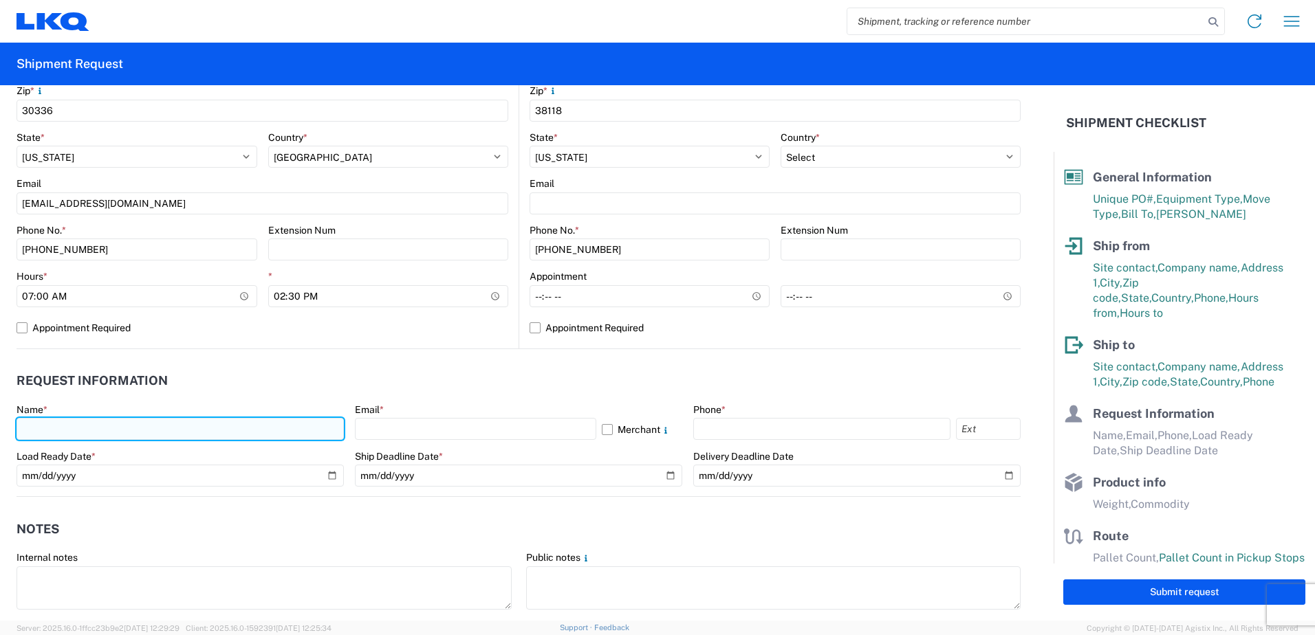
click at [88, 437] on input "text" at bounding box center [180, 429] width 327 height 22
type input "[PERSON_NAME]"
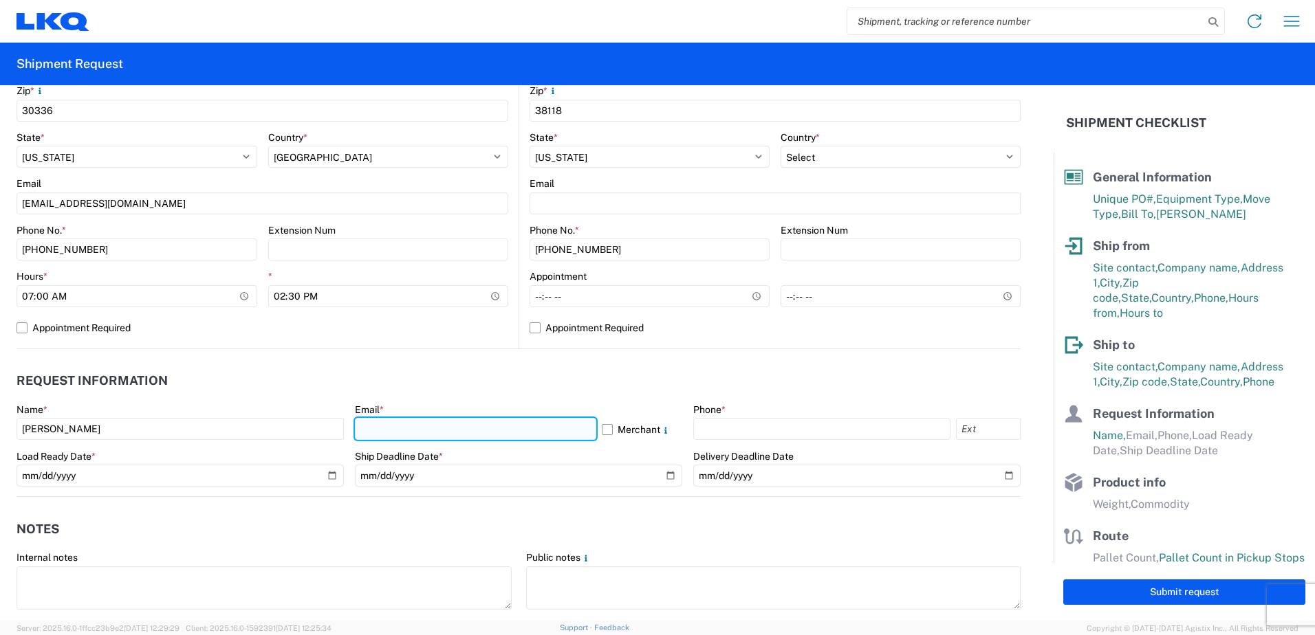
click at [380, 432] on input "text" at bounding box center [475, 429] width 241 height 22
type input "[EMAIL_ADDRESS][DOMAIN_NAME]"
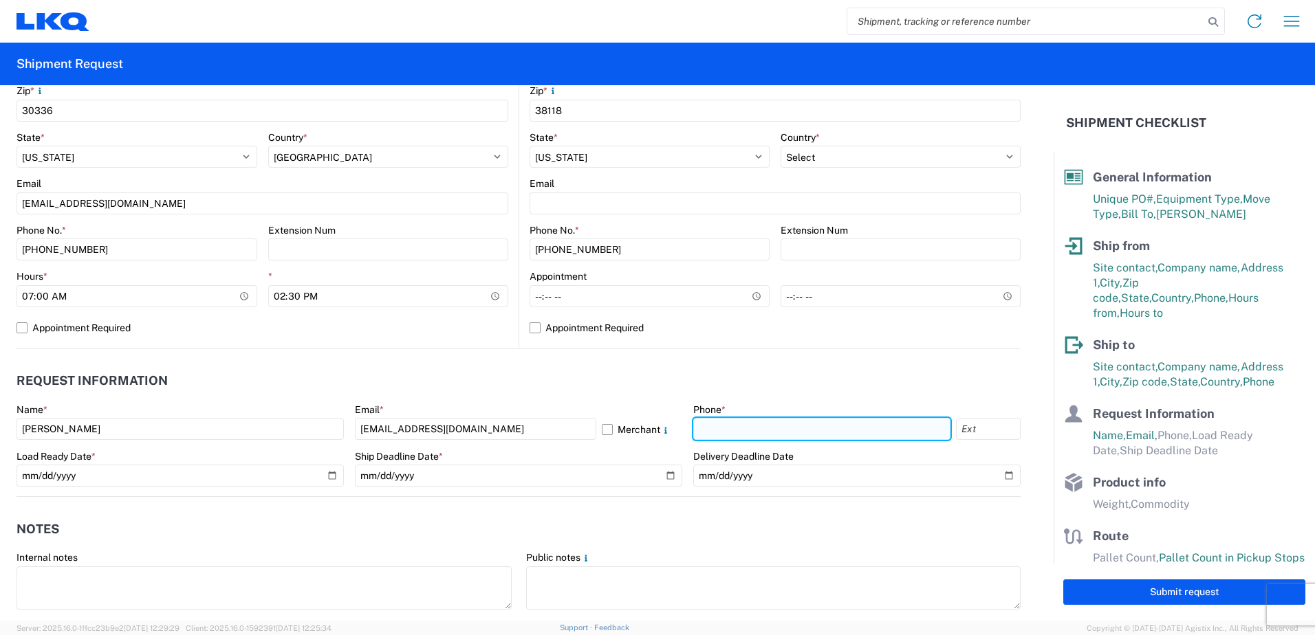
click at [718, 430] on input "text" at bounding box center [821, 429] width 257 height 22
type input "[PHONE_NUMBER]"
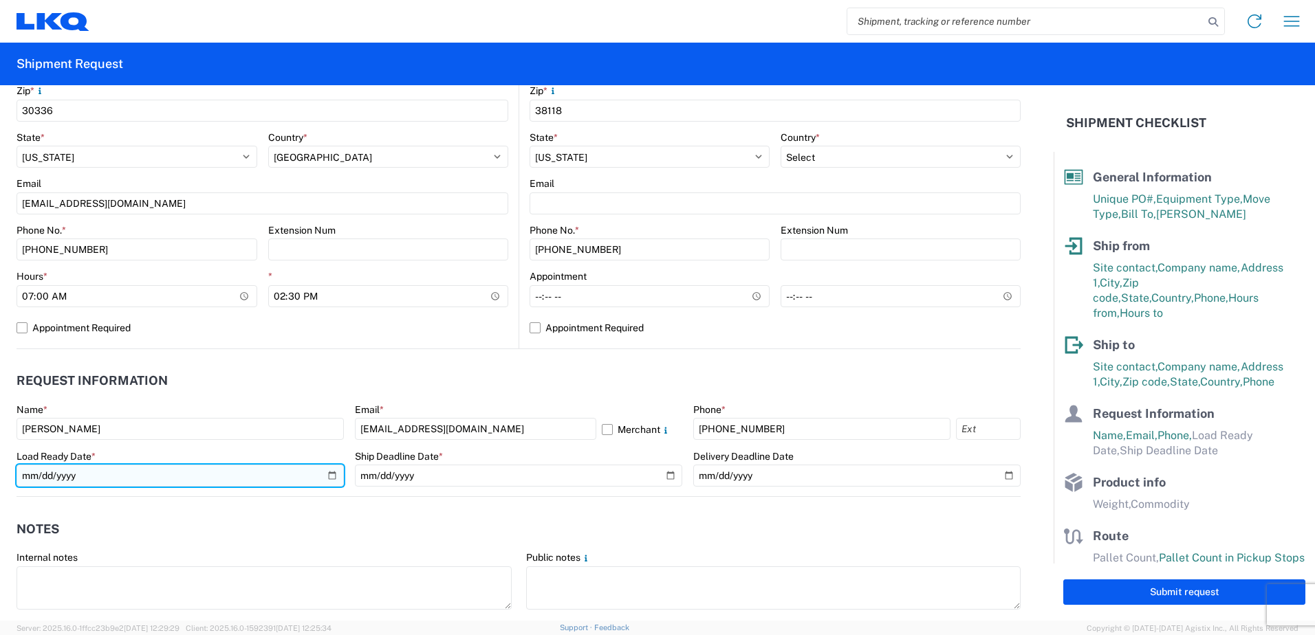
click at [330, 478] on input "date" at bounding box center [180, 476] width 327 height 22
type input "[DATE]"
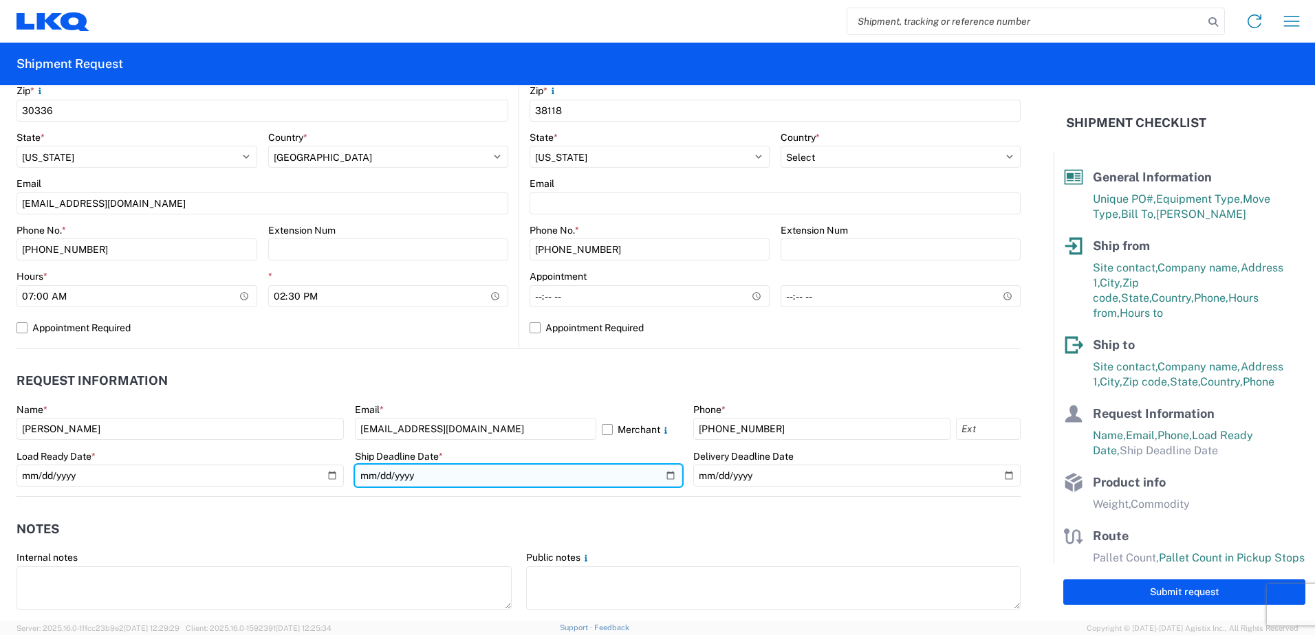
click at [667, 476] on input "date" at bounding box center [518, 476] width 327 height 22
type input "[DATE]"
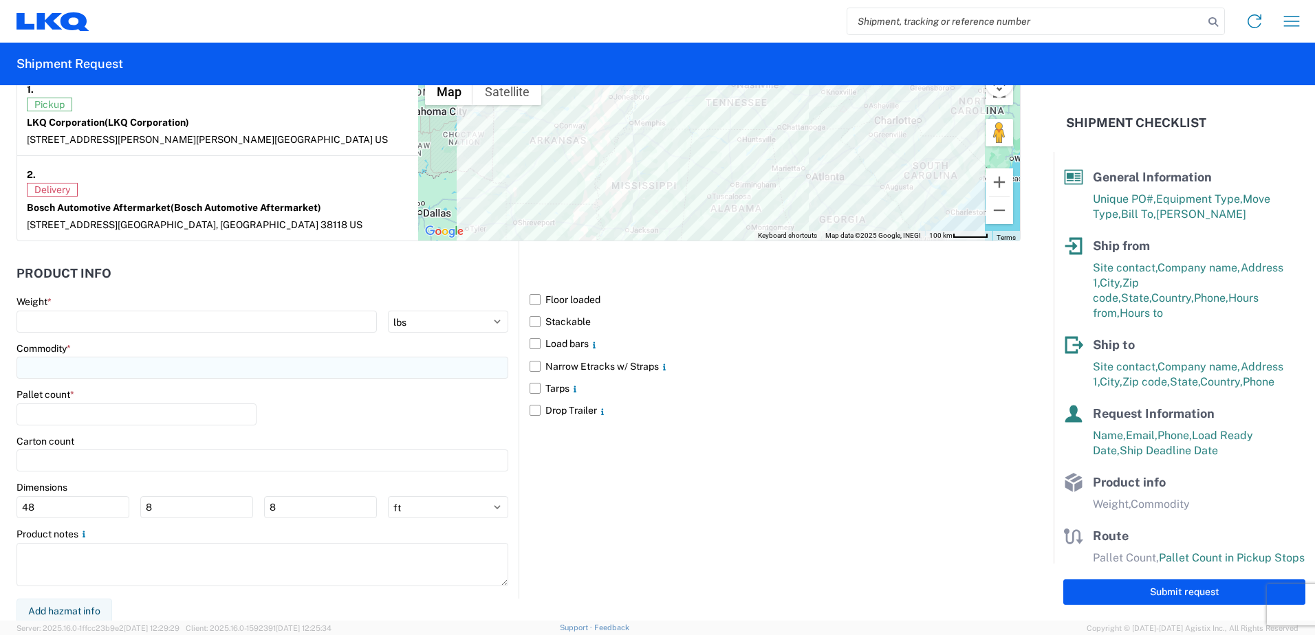
scroll to position [1114, 0]
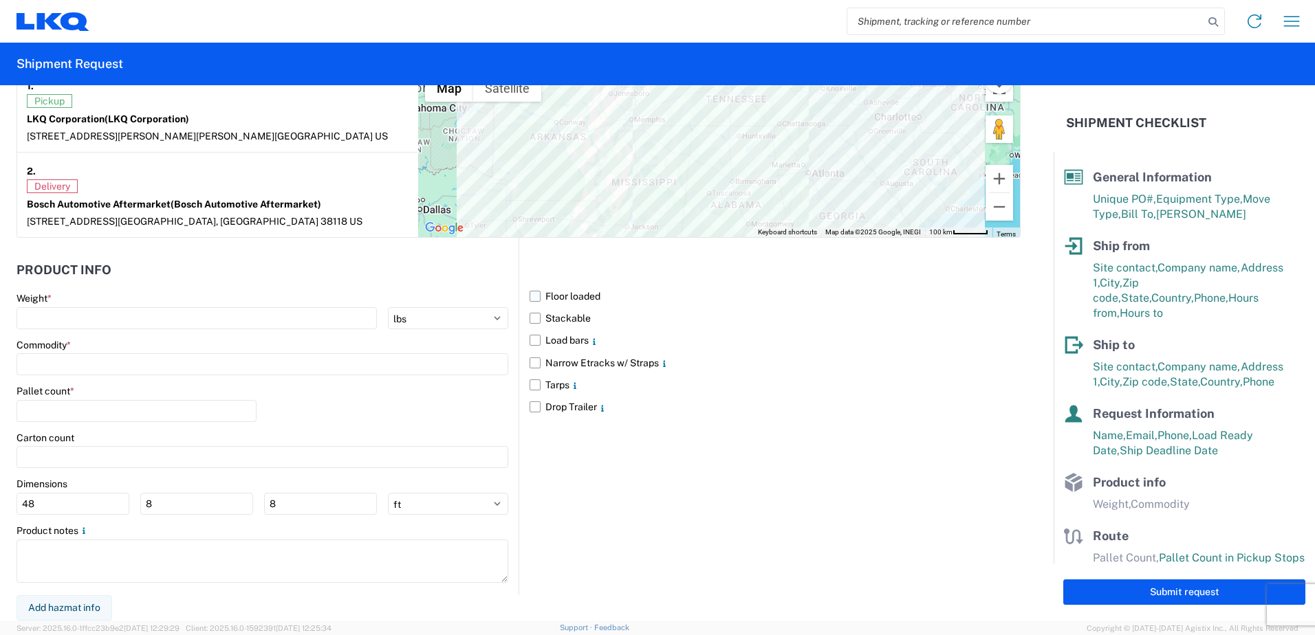
click at [529, 295] on label "Floor loaded" at bounding box center [774, 296] width 491 height 22
click at [0, 0] on input "Floor loaded" at bounding box center [0, 0] width 0 height 0
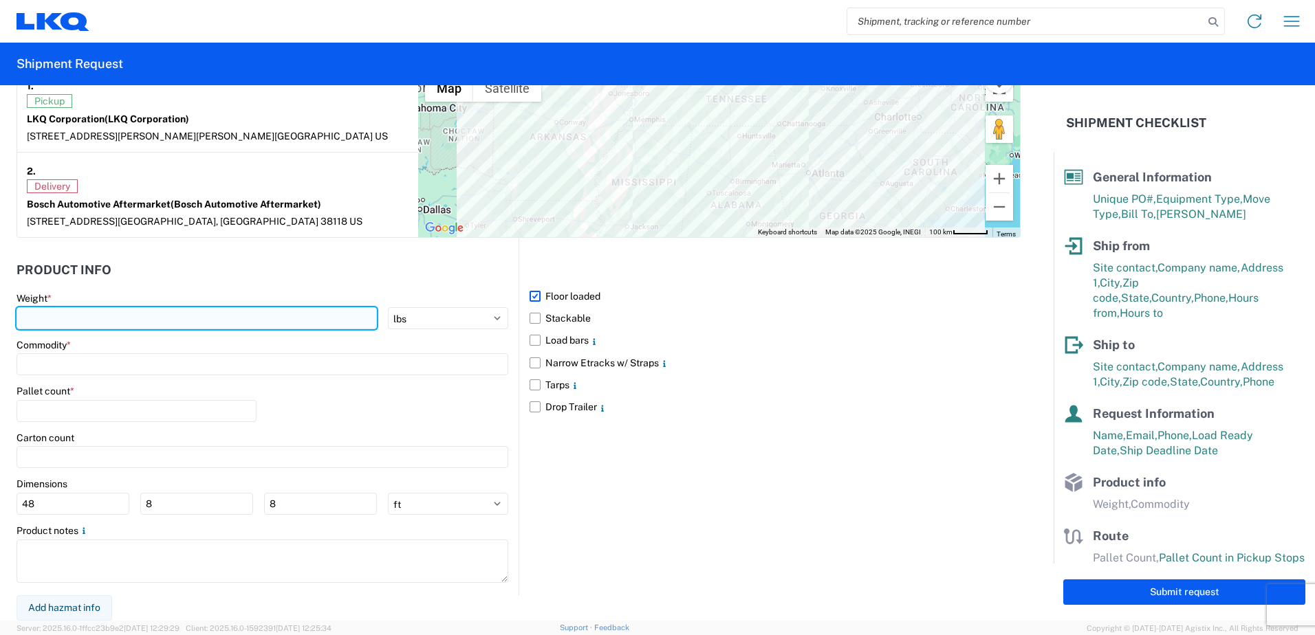
click at [72, 313] on input "number" at bounding box center [197, 318] width 360 height 22
type input "43100"
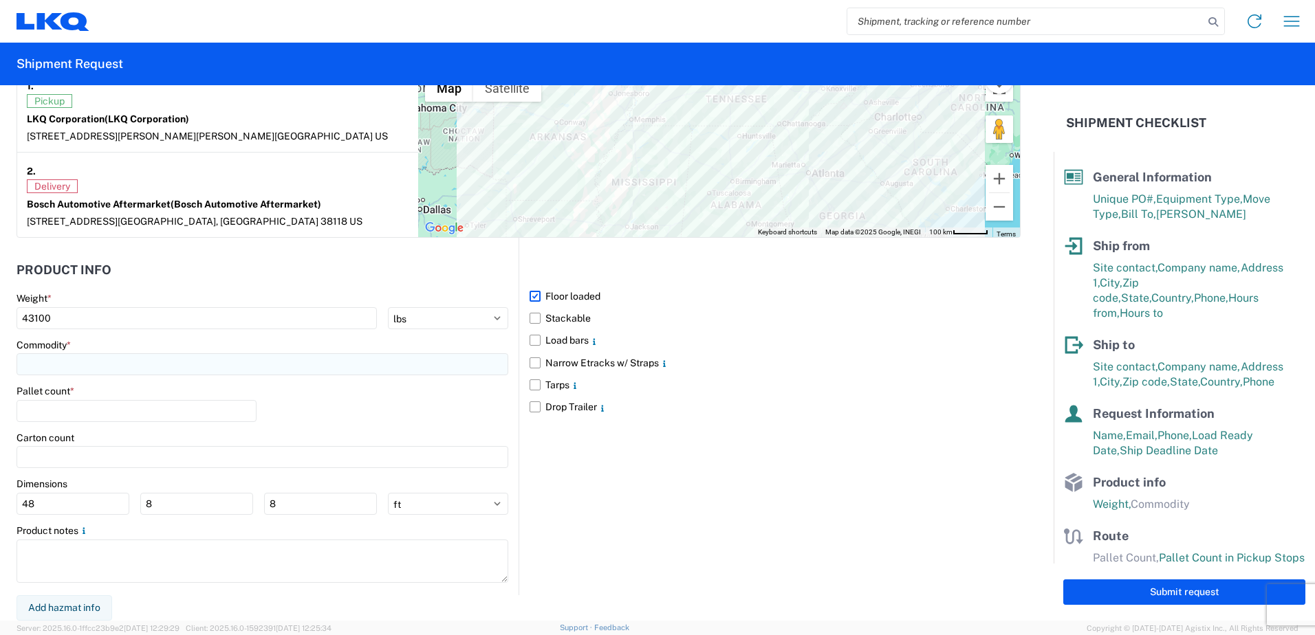
click at [78, 356] on input at bounding box center [263, 364] width 492 height 22
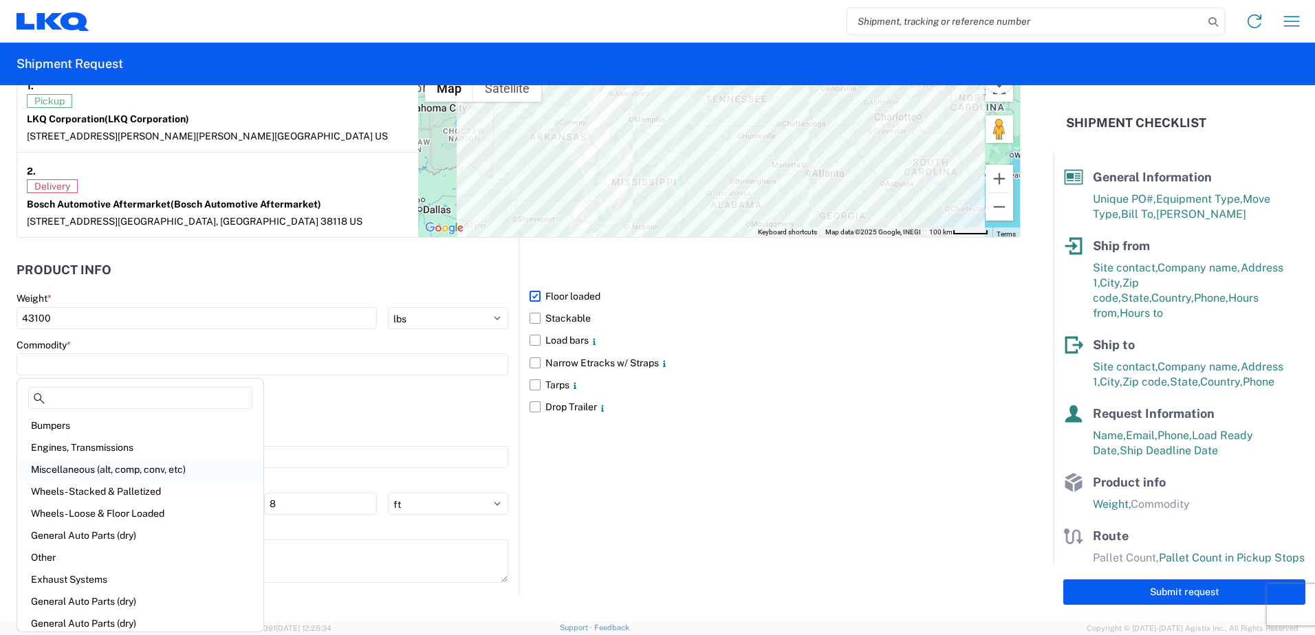
click at [81, 470] on div "Miscellaneous (alt, comp, conv, etc)" at bounding box center [140, 470] width 241 height 22
type input "Miscellaneous (alt, comp, conv, etc)"
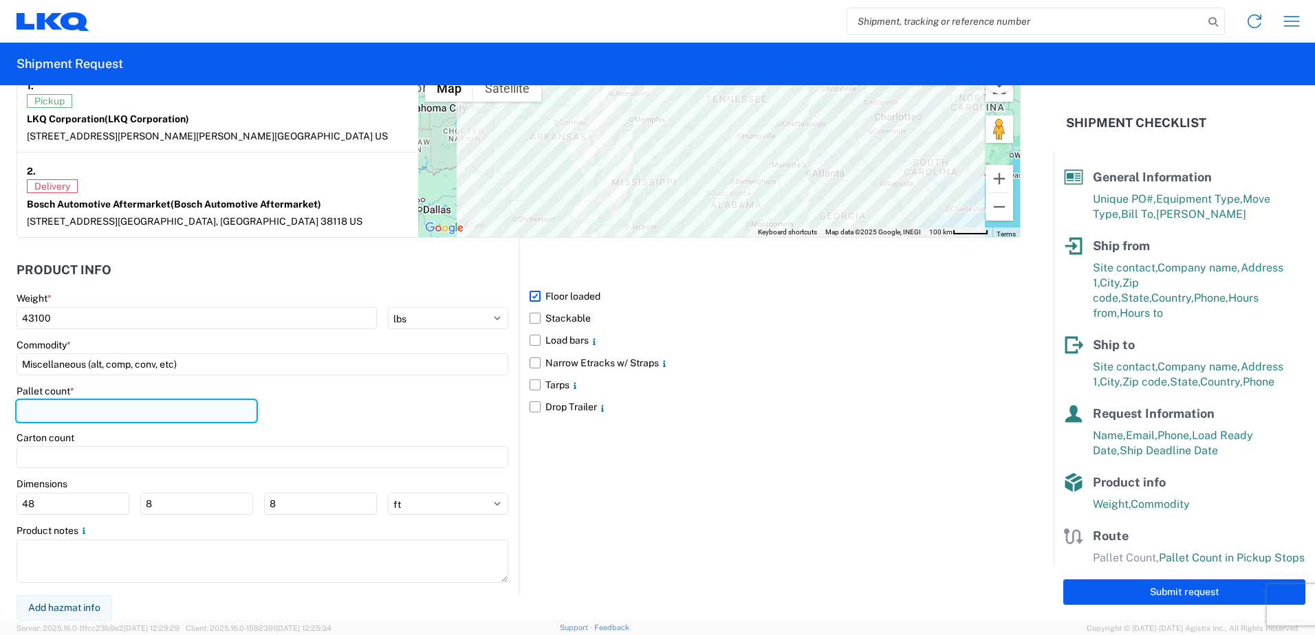
click at [41, 404] on input "number" at bounding box center [137, 411] width 240 height 22
type input "18"
click at [723, 550] on div "Floor loaded Stackable Load bars Narrow Etracks w/ Straps Tarps Drop Trailer" at bounding box center [769, 416] width 502 height 357
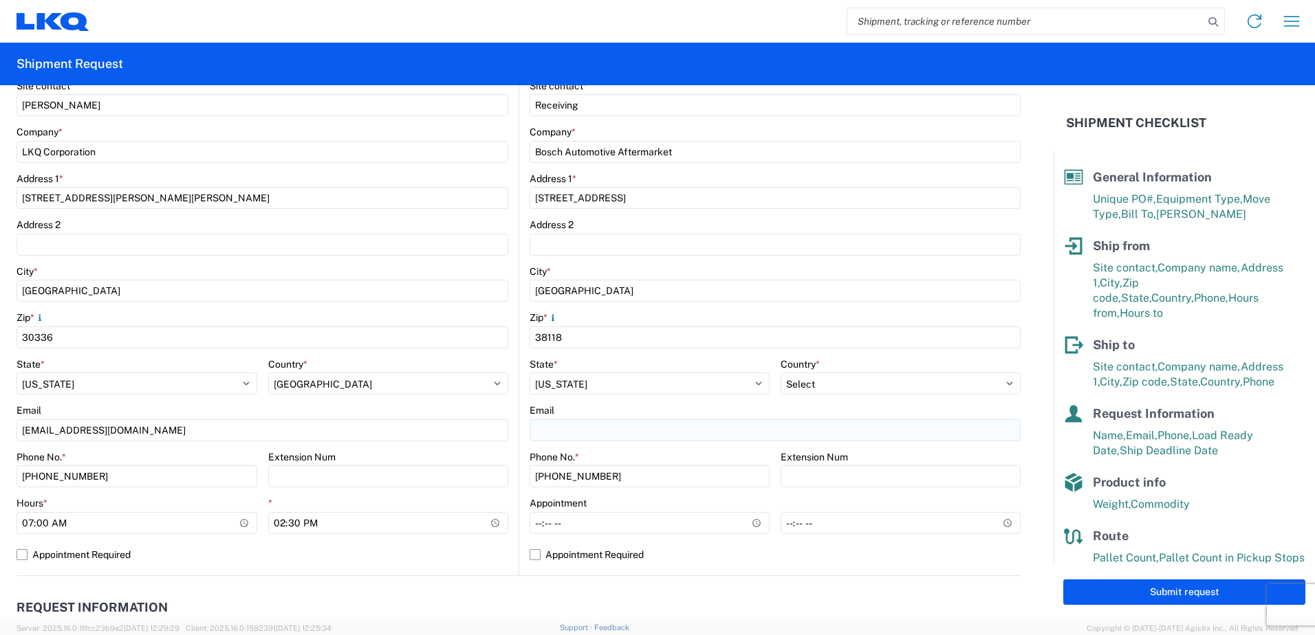
scroll to position [220, 0]
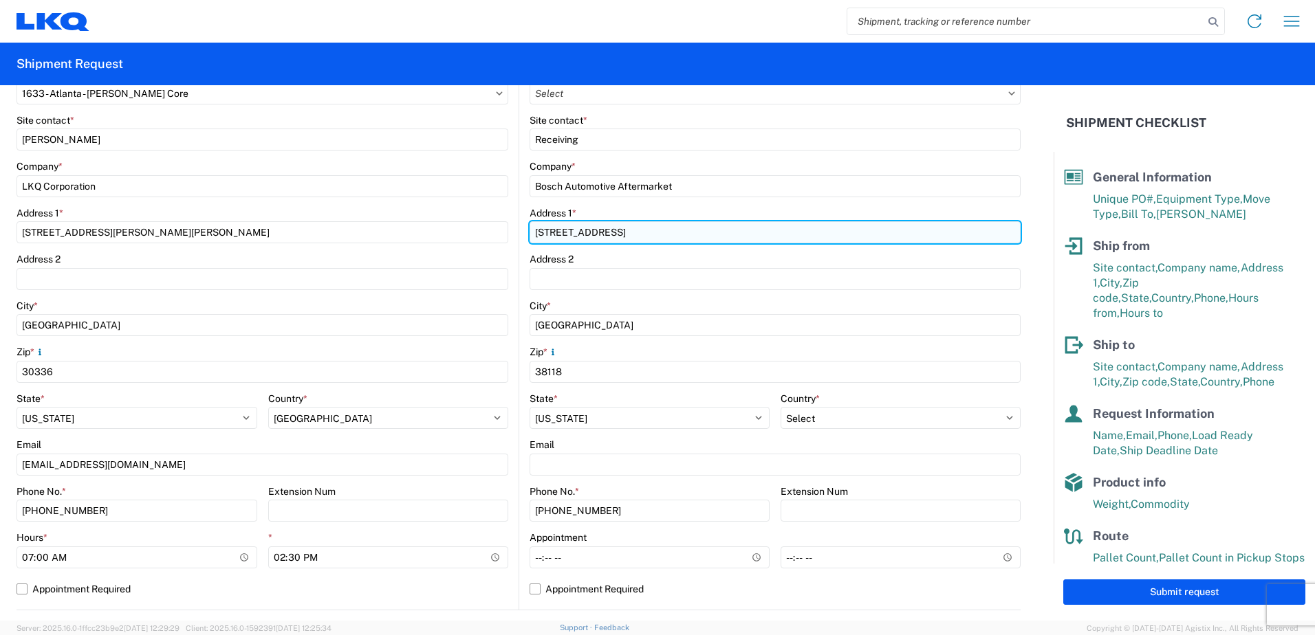
click at [631, 235] on input "[STREET_ADDRESS]" at bounding box center [774, 232] width 491 height 22
type input "[STREET_ADDRESS]"
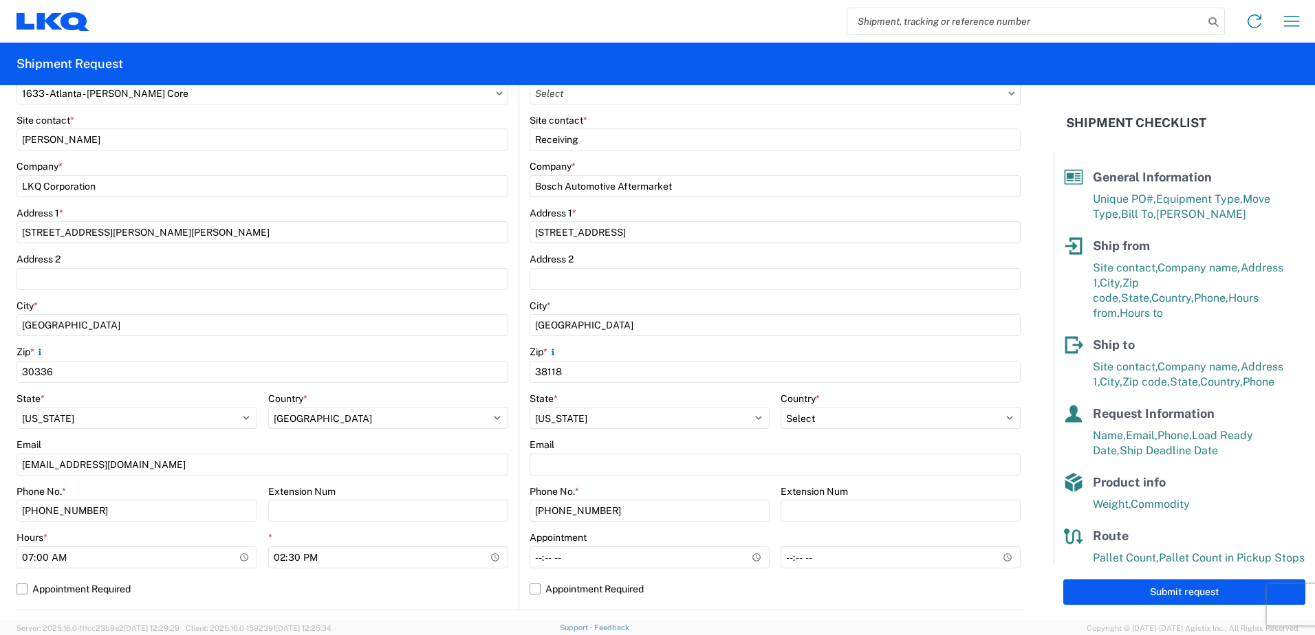
click at [635, 210] on div "Address 1 *" at bounding box center [774, 213] width 491 height 12
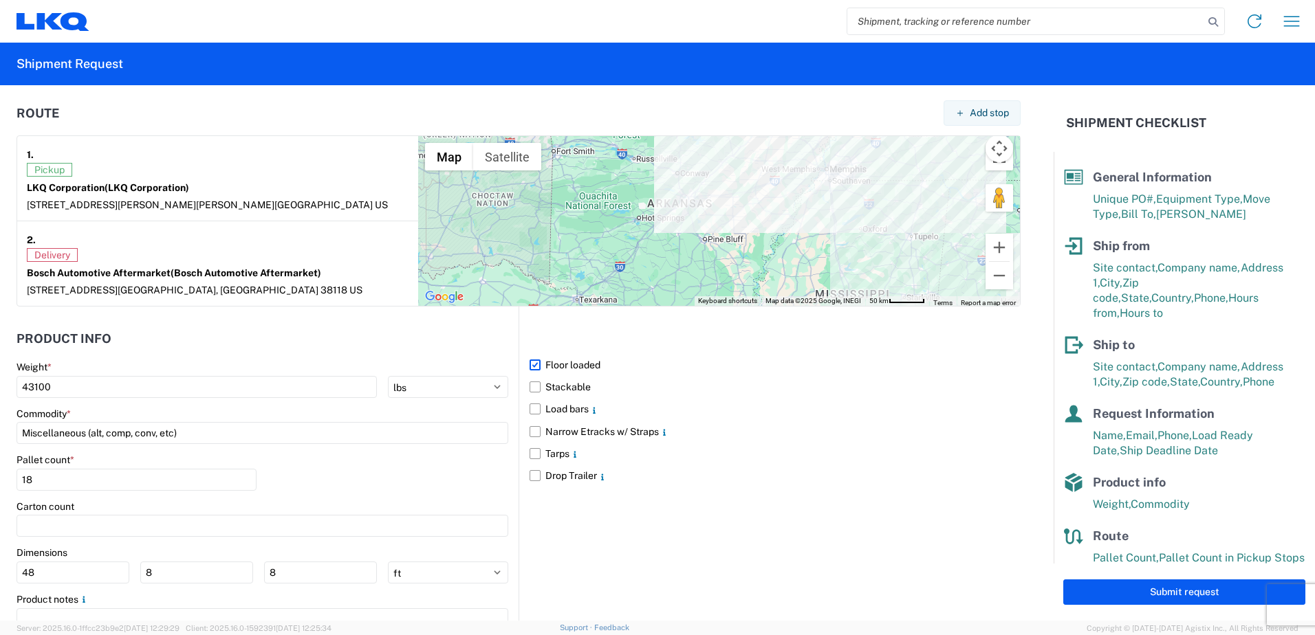
scroll to position [1114, 0]
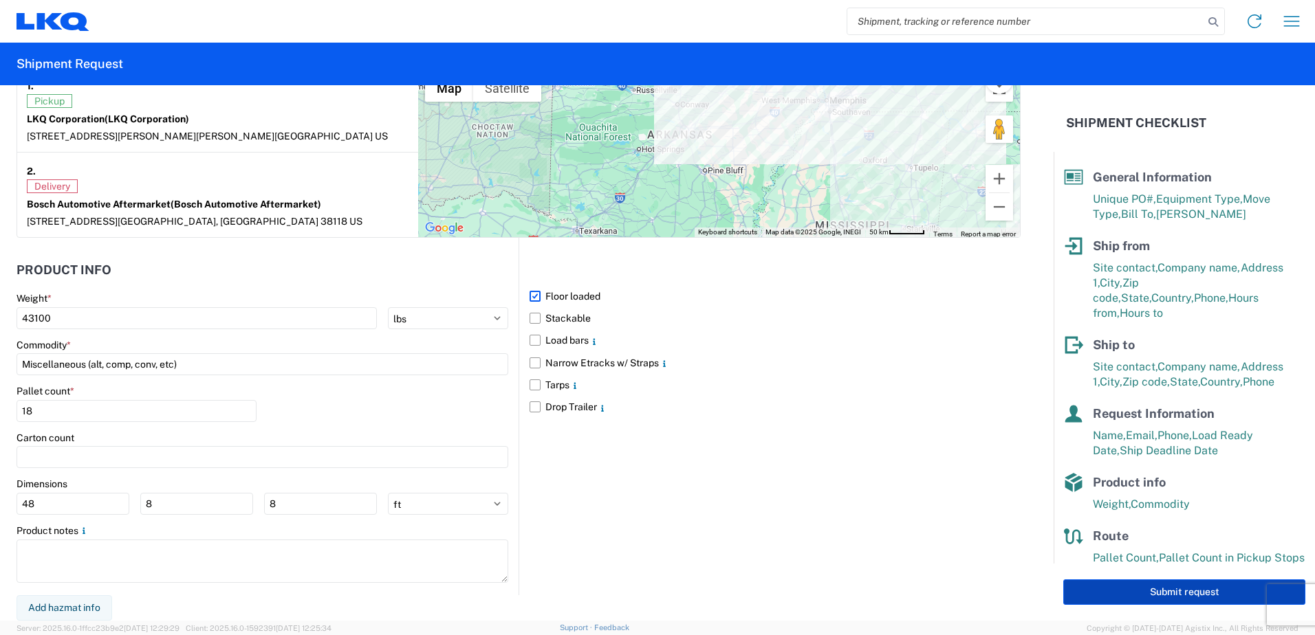
click at [1157, 584] on button "Submit request" at bounding box center [1184, 592] width 242 height 25
select select "US"
